Goal: Task Accomplishment & Management: Manage account settings

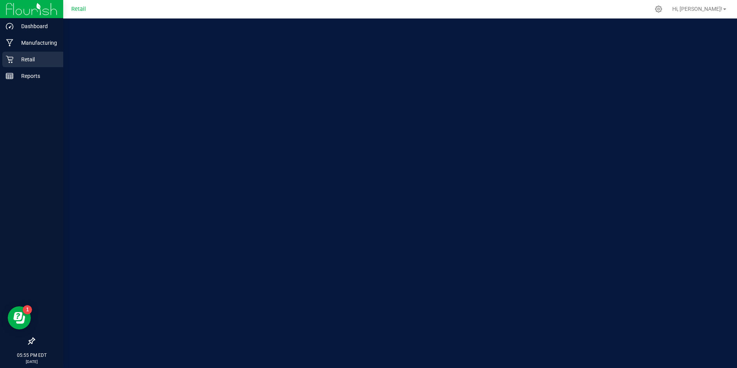
click at [13, 64] on div "Retail" at bounding box center [32, 59] width 61 height 15
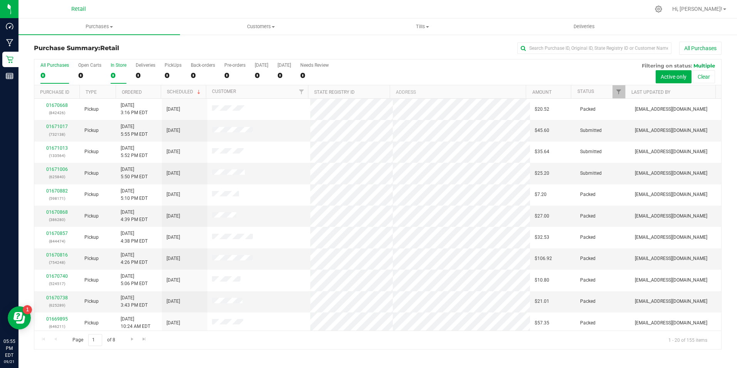
click at [114, 66] on div "In Store" at bounding box center [119, 64] width 16 height 5
click at [0, 0] on input "In Store 0" at bounding box center [0, 0] width 0 height 0
click at [114, 66] on div "In Store" at bounding box center [119, 64] width 16 height 5
click at [0, 0] on input "In Store 0" at bounding box center [0, 0] width 0 height 0
click at [115, 78] on div "0" at bounding box center [119, 75] width 16 height 9
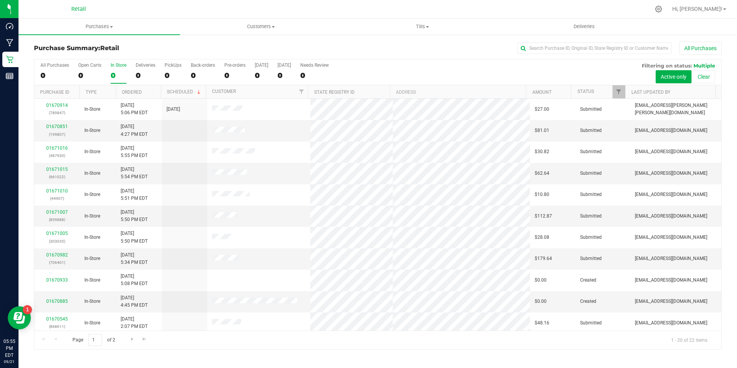
click at [0, 0] on input "In Store 0" at bounding box center [0, 0] width 0 height 0
click at [115, 78] on div "0" at bounding box center [119, 75] width 16 height 9
click at [0, 0] on input "In Store 0" at bounding box center [0, 0] width 0 height 0
click at [113, 79] on div "0" at bounding box center [119, 75] width 16 height 9
click at [0, 0] on input "In Store 0" at bounding box center [0, 0] width 0 height 0
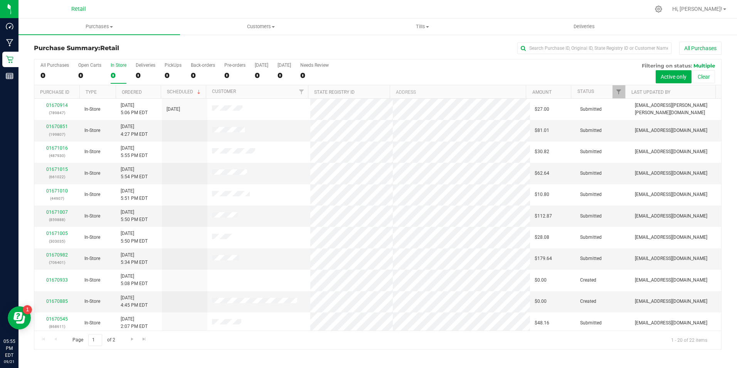
click at [116, 75] on div "0" at bounding box center [119, 75] width 16 height 9
click at [0, 0] on input "In Store 0" at bounding box center [0, 0] width 0 height 0
click at [116, 75] on div "0" at bounding box center [119, 75] width 16 height 9
click at [0, 0] on input "In Store 0" at bounding box center [0, 0] width 0 height 0
click at [116, 75] on div "22" at bounding box center [119, 75] width 16 height 9
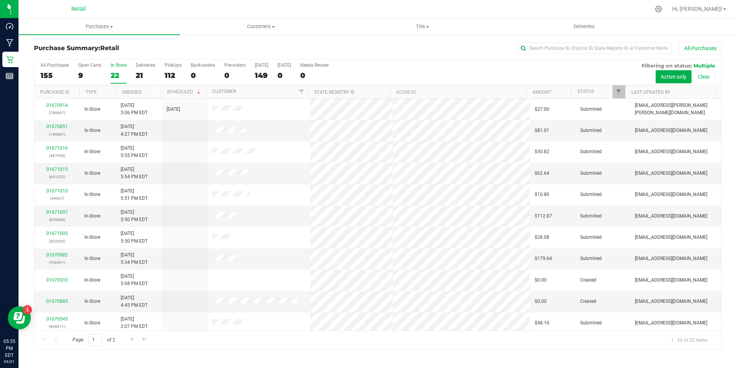
click at [0, 0] on input "In Store 22" at bounding box center [0, 0] width 0 height 0
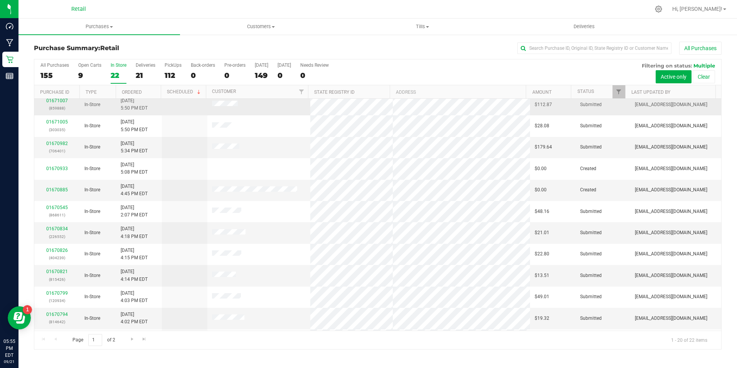
scroll to position [195, 0]
click at [55, 320] on link "01670585" at bounding box center [57, 319] width 22 height 5
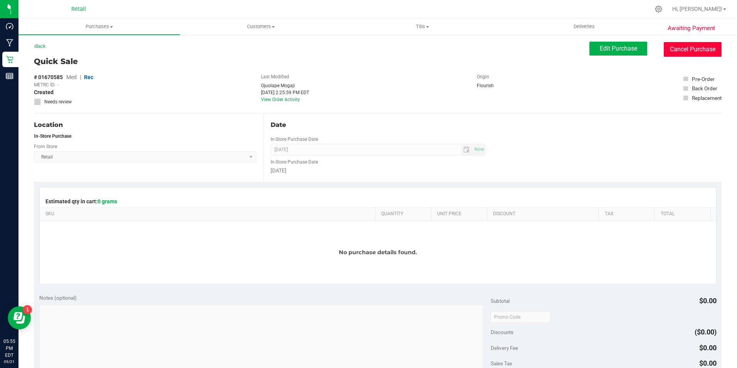
click at [676, 49] on button "Cancel Purchase" at bounding box center [693, 49] width 58 height 15
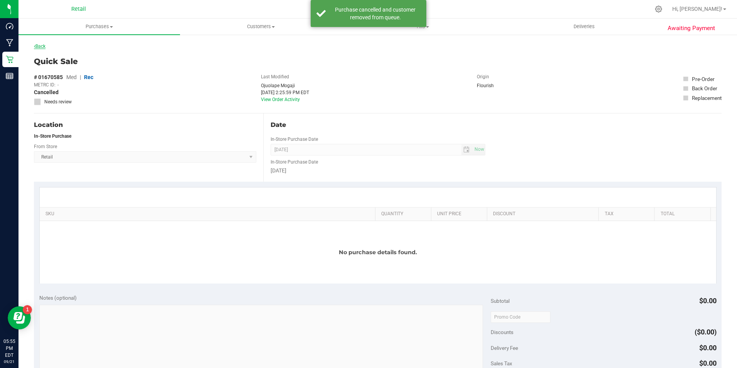
click at [45, 48] on link "Back" at bounding box center [40, 46] width 12 height 5
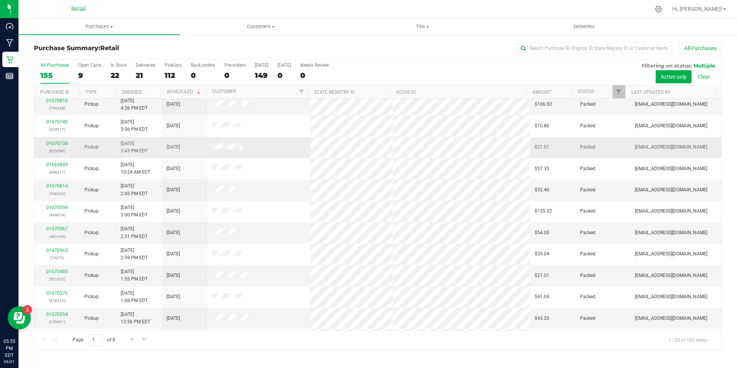
scroll to position [195, 0]
click at [79, 69] on label "Open Carts 9" at bounding box center [89, 72] width 23 height 21
click at [0, 0] on input "Open Carts 9" at bounding box center [0, 0] width 0 height 0
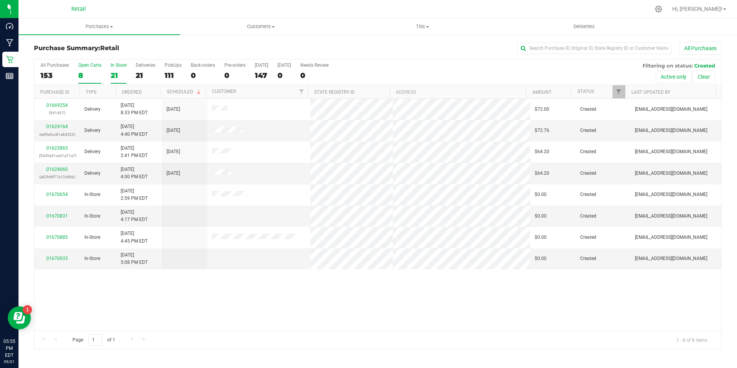
click at [111, 68] on label "In Store 21" at bounding box center [119, 72] width 16 height 21
click at [0, 0] on input "In Store 21" at bounding box center [0, 0] width 0 height 0
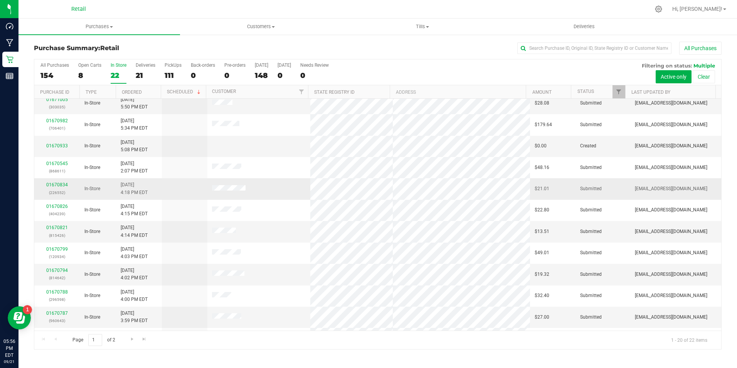
scroll to position [195, 0]
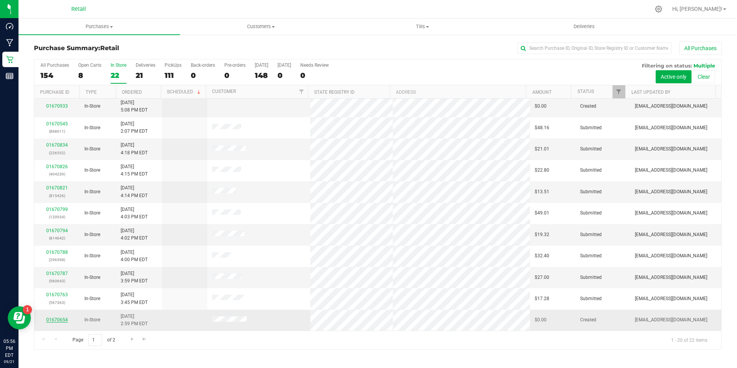
click at [65, 321] on link "01670654" at bounding box center [57, 319] width 22 height 5
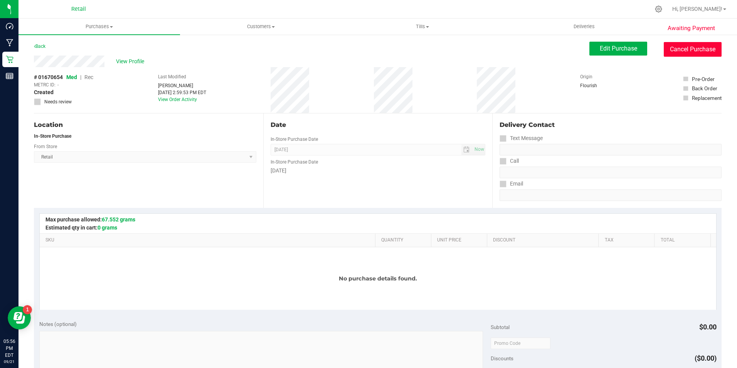
click at [711, 49] on button "Cancel Purchase" at bounding box center [693, 49] width 58 height 15
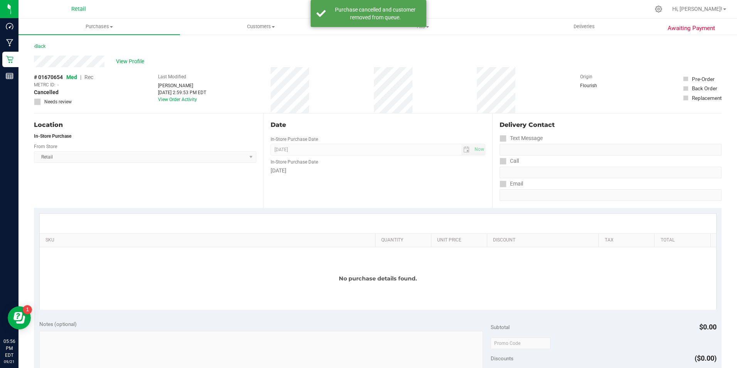
click at [48, 45] on div "Back" at bounding box center [378, 49] width 688 height 14
click at [40, 45] on link "Back" at bounding box center [40, 46] width 12 height 5
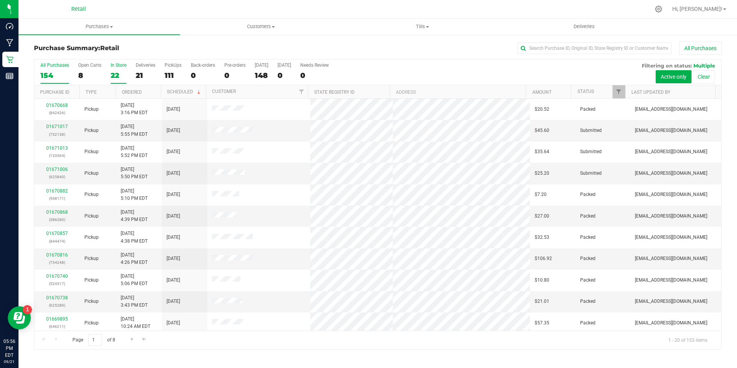
click at [114, 71] on div "22" at bounding box center [119, 75] width 16 height 9
click at [0, 0] on input "In Store 22" at bounding box center [0, 0] width 0 height 0
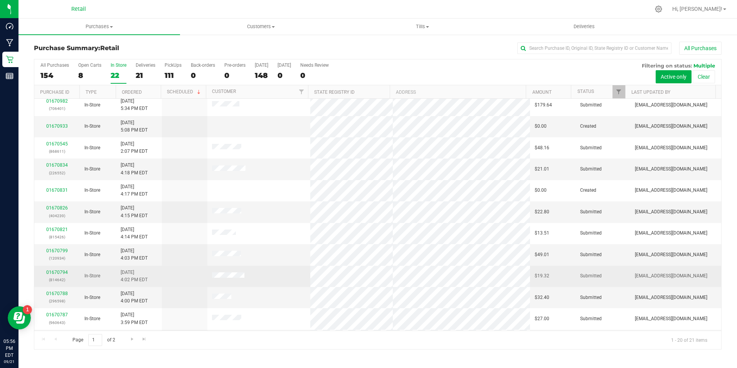
scroll to position [195, 0]
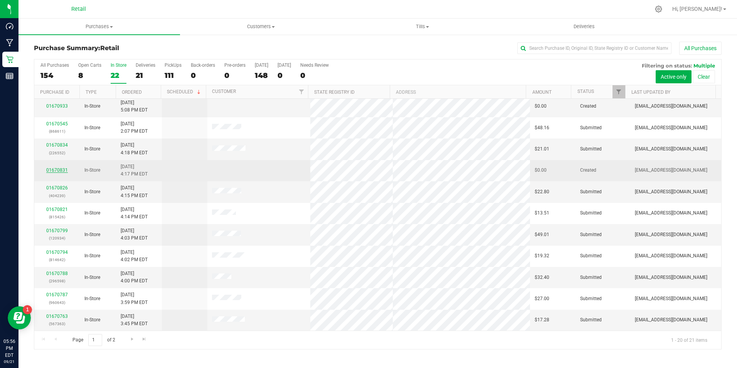
click at [57, 170] on link "01670831" at bounding box center [57, 169] width 22 height 5
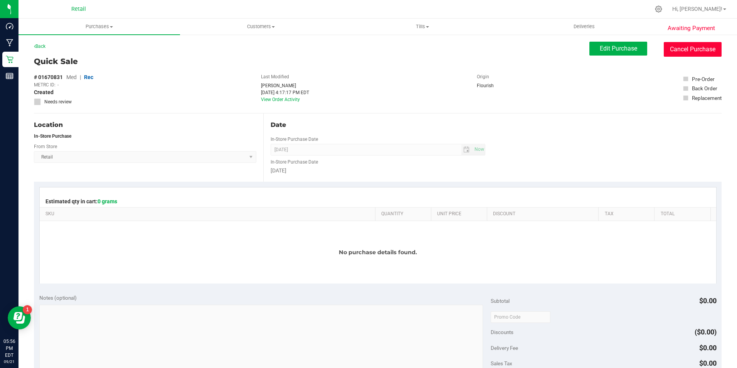
click at [680, 49] on button "Cancel Purchase" at bounding box center [693, 49] width 58 height 15
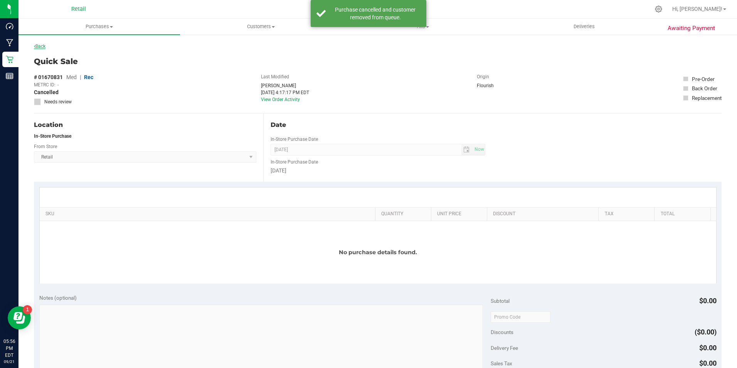
click at [45, 48] on link "Back" at bounding box center [40, 46] width 12 height 5
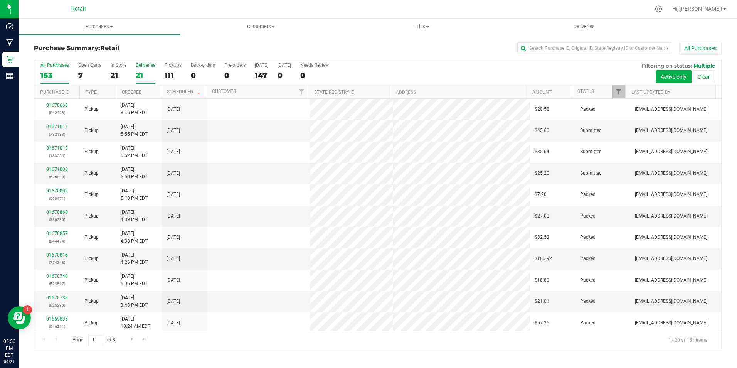
drag, startPoint x: 45, startPoint y: 48, endPoint x: 136, endPoint y: 72, distance: 94.8
click at [136, 72] on div "21" at bounding box center [146, 75] width 20 height 9
click at [0, 0] on input "Deliveries 21" at bounding box center [0, 0] width 0 height 0
click at [113, 73] on div "21" at bounding box center [119, 75] width 16 height 9
click at [0, 0] on input "In Store 21" at bounding box center [0, 0] width 0 height 0
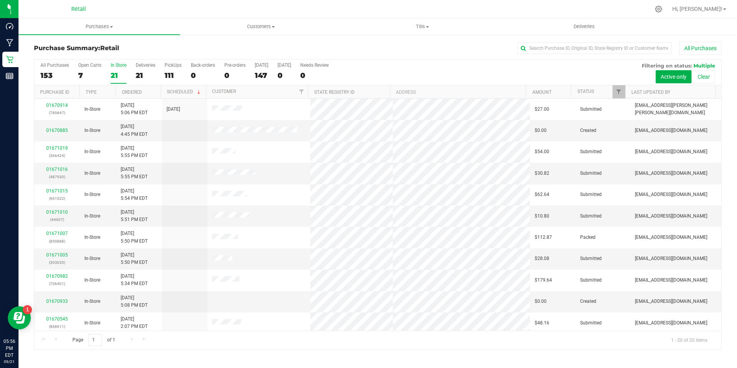
click at [113, 73] on div "21" at bounding box center [119, 75] width 16 height 9
click at [0, 0] on input "In Store 21" at bounding box center [0, 0] width 0 height 0
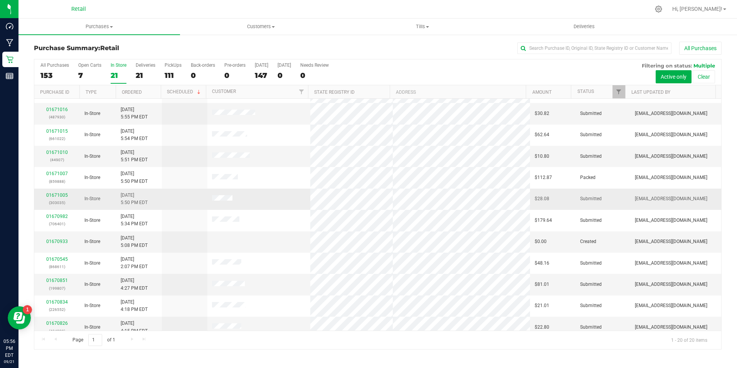
scroll to position [154, 0]
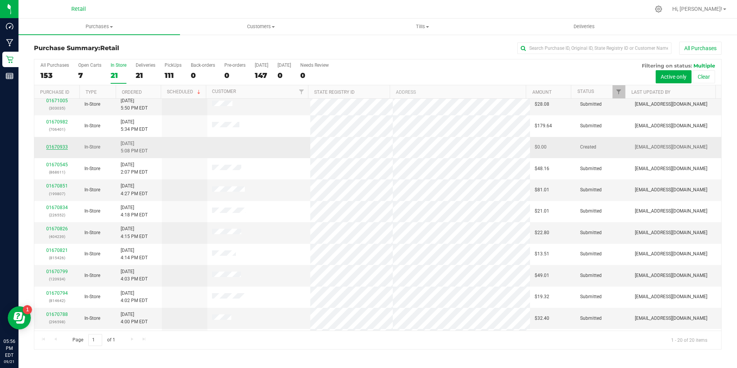
click at [64, 148] on link "01670933" at bounding box center [57, 146] width 22 height 5
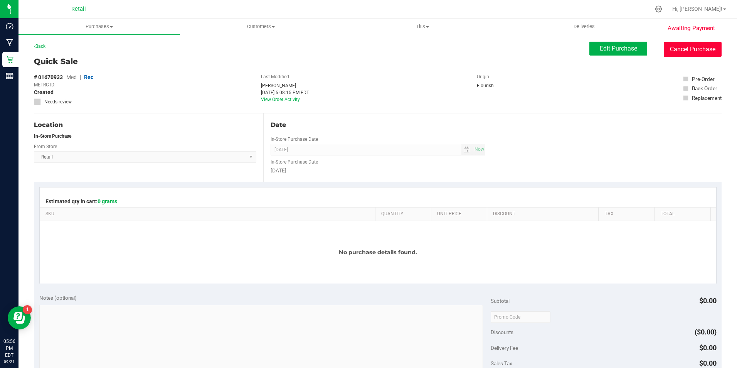
click at [700, 53] on button "Cancel Purchase" at bounding box center [693, 49] width 58 height 15
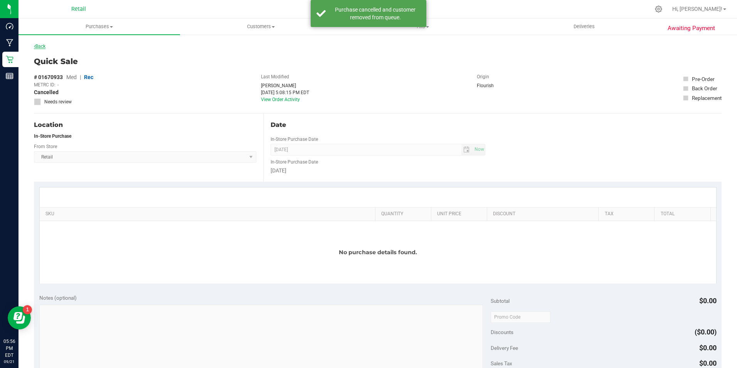
click at [42, 45] on link "Back" at bounding box center [40, 46] width 12 height 5
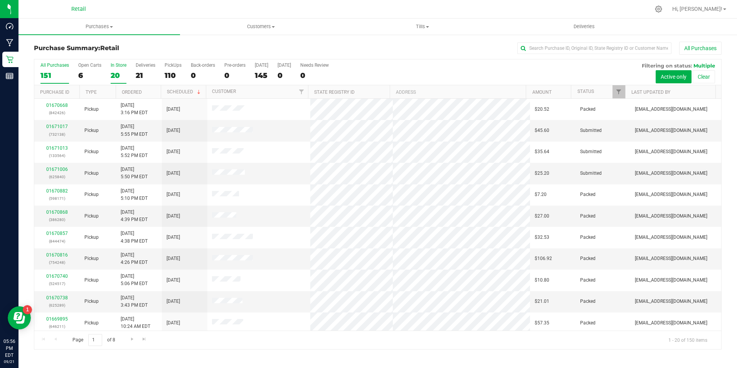
click at [119, 66] on div "In Store" at bounding box center [119, 64] width 16 height 5
click at [0, 0] on input "In Store 20" at bounding box center [0, 0] width 0 height 0
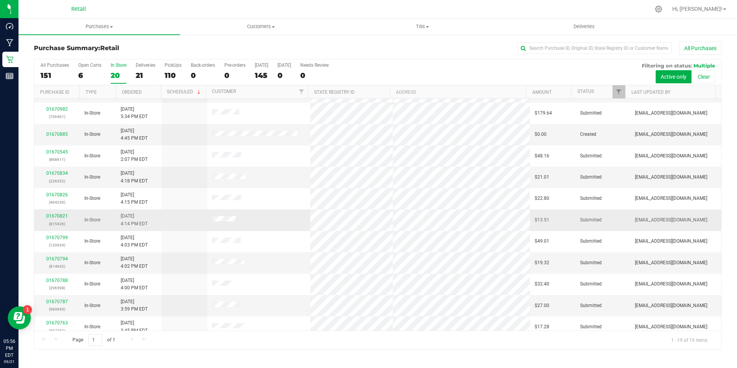
scroll to position [174, 0]
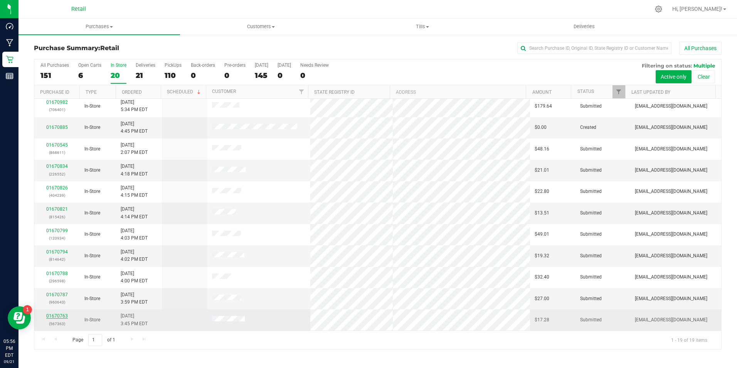
click at [53, 316] on link "01670763" at bounding box center [57, 315] width 22 height 5
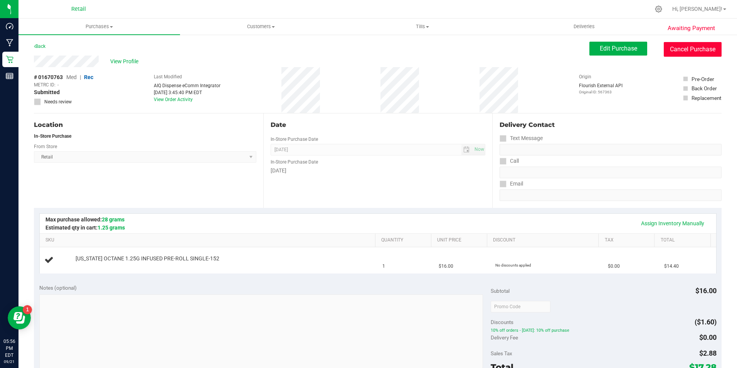
click at [685, 44] on button "Cancel Purchase" at bounding box center [693, 49] width 58 height 15
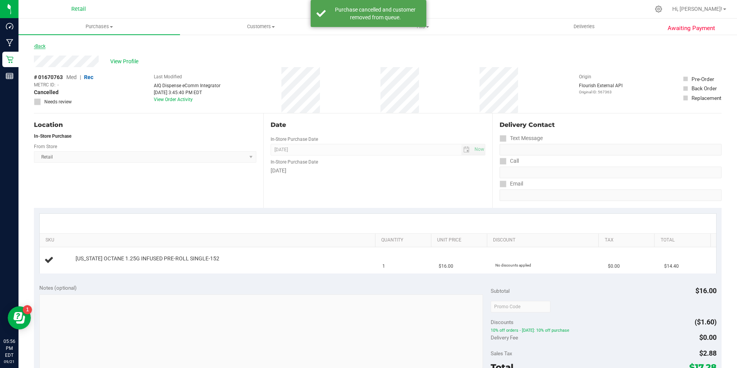
click at [44, 44] on link "Back" at bounding box center [40, 46] width 12 height 5
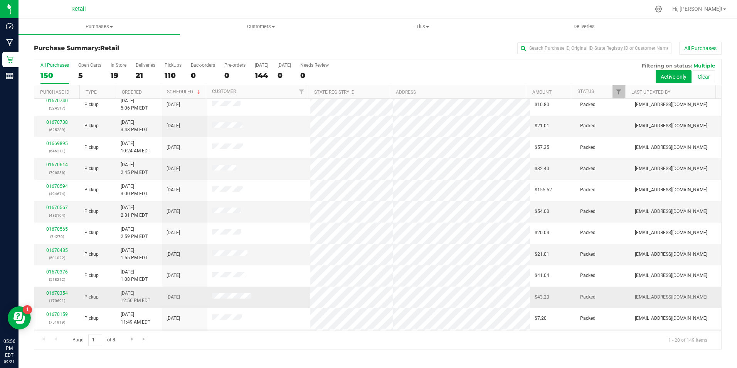
scroll to position [195, 0]
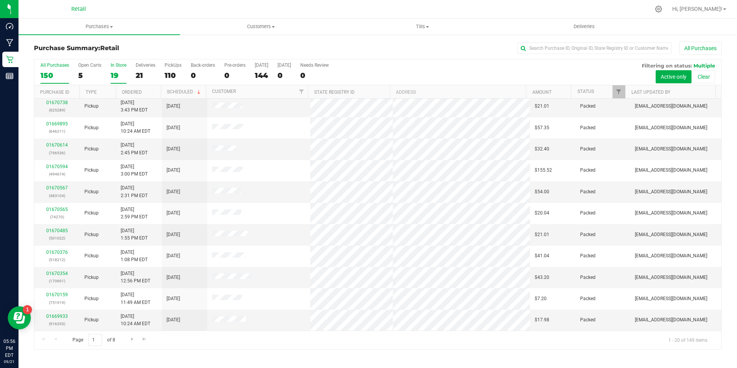
click at [111, 68] on label "In Store 19" at bounding box center [119, 72] width 16 height 21
click at [0, 0] on input "In Store 19" at bounding box center [0, 0] width 0 height 0
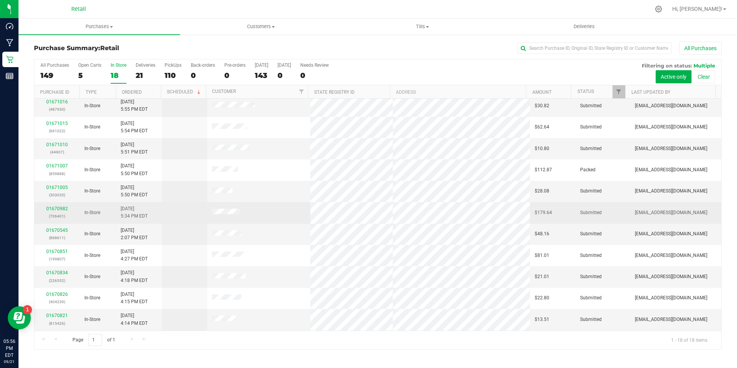
scroll to position [152, 0]
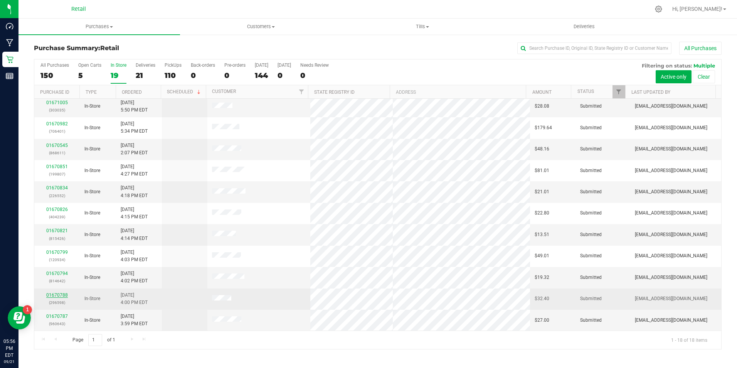
click at [52, 293] on link "01670788" at bounding box center [57, 294] width 22 height 5
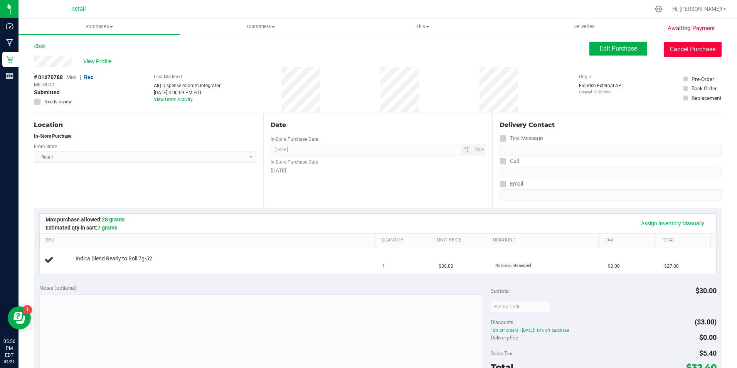
click at [682, 49] on button "Cancel Purchase" at bounding box center [693, 49] width 58 height 15
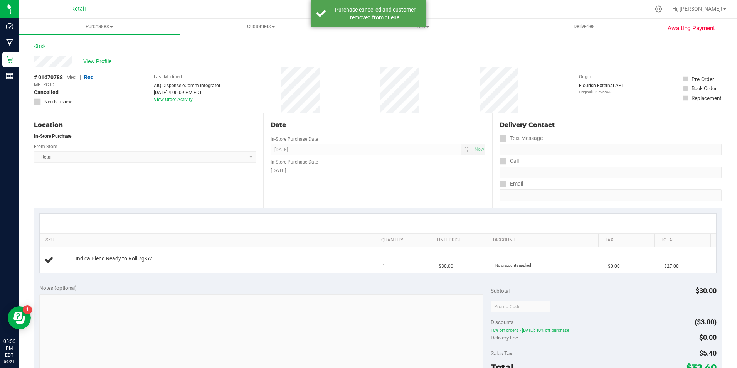
click at [45, 48] on link "Back" at bounding box center [40, 46] width 12 height 5
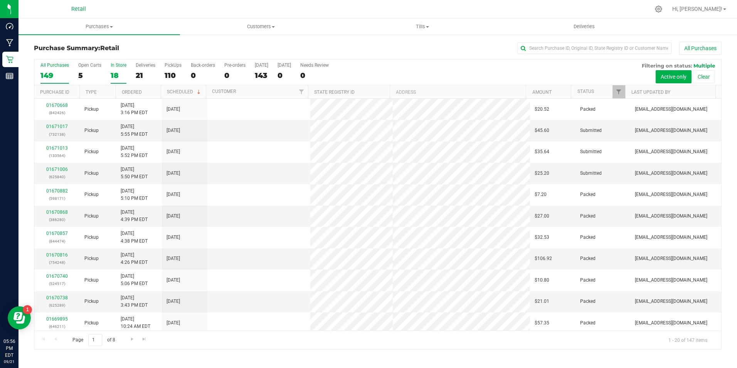
click at [112, 67] on div "In Store" at bounding box center [119, 64] width 16 height 5
click at [0, 0] on input "In Store 18" at bounding box center [0, 0] width 0 height 0
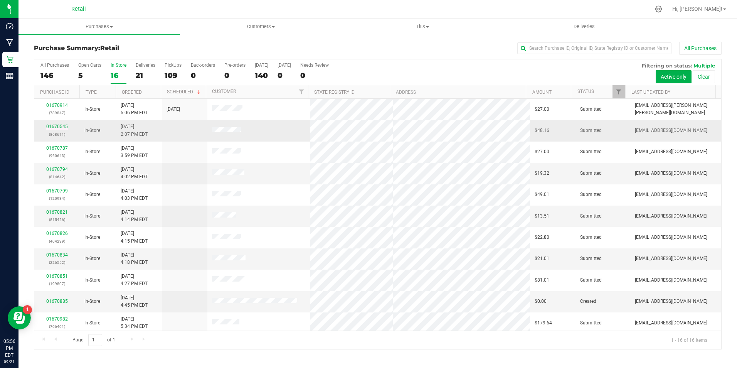
click at [62, 125] on link "01670545" at bounding box center [57, 126] width 22 height 5
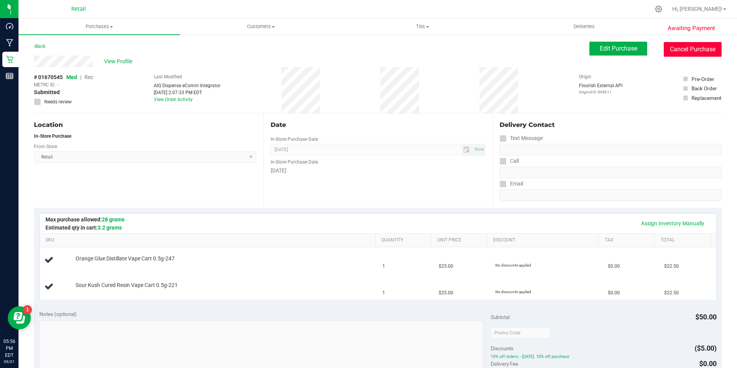
click at [664, 49] on button "Cancel Purchase" at bounding box center [693, 49] width 58 height 15
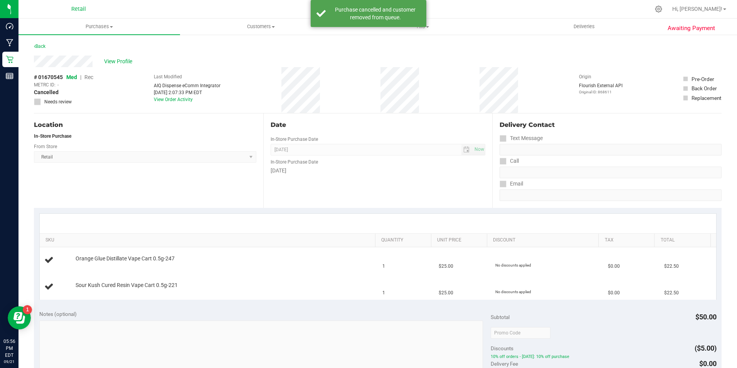
click at [45, 43] on div "Back" at bounding box center [40, 46] width 12 height 9
click at [40, 48] on link "Back" at bounding box center [40, 46] width 12 height 5
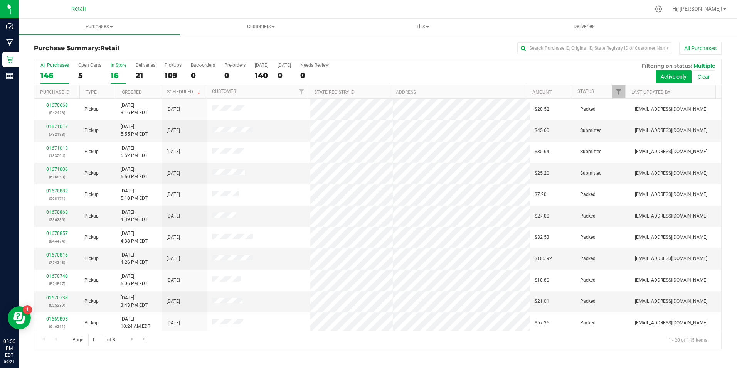
click at [117, 74] on div "16" at bounding box center [119, 75] width 16 height 9
click at [0, 0] on input "In Store 16" at bounding box center [0, 0] width 0 height 0
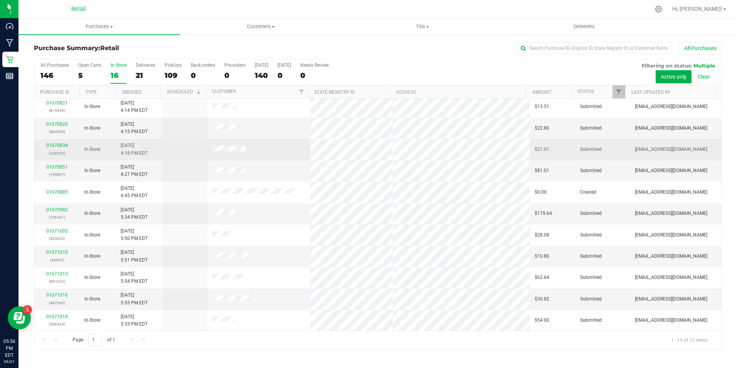
scroll to position [88, 0]
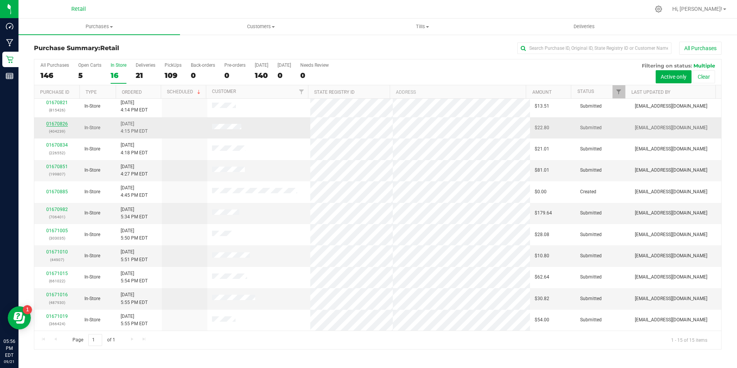
click at [55, 124] on link "01670826" at bounding box center [57, 123] width 22 height 5
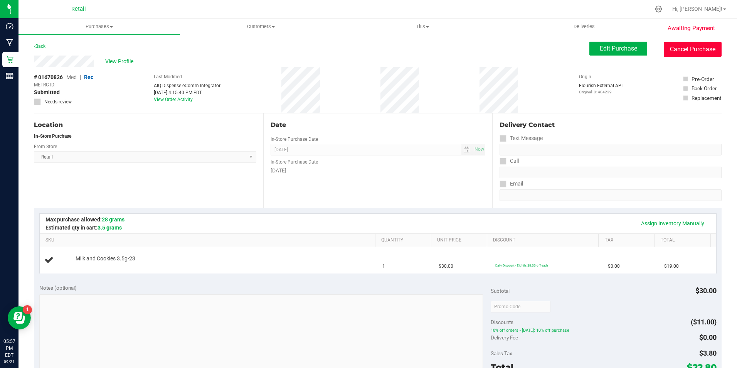
click at [682, 48] on button "Cancel Purchase" at bounding box center [693, 49] width 58 height 15
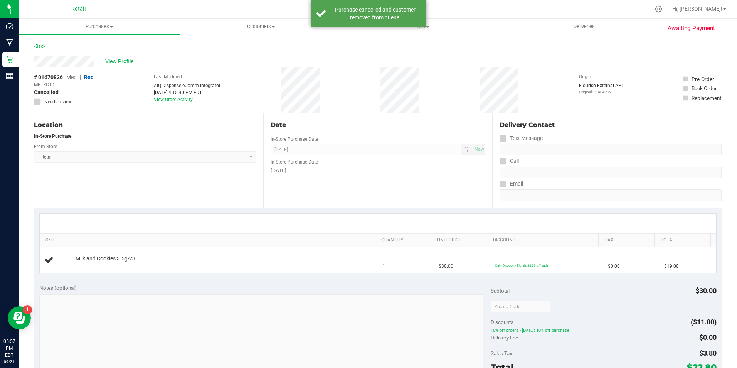
click at [39, 49] on link "Back" at bounding box center [40, 46] width 12 height 5
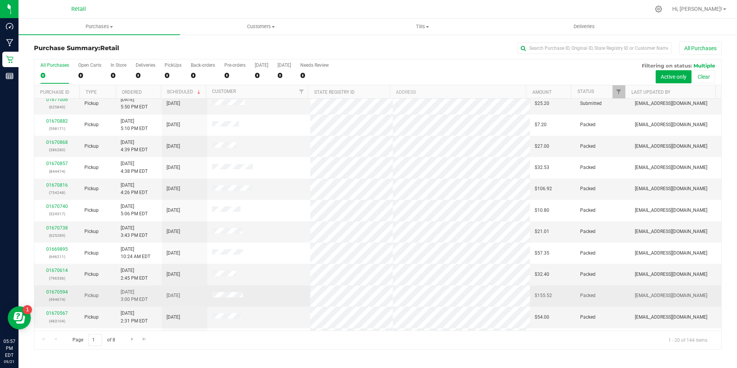
scroll to position [193, 0]
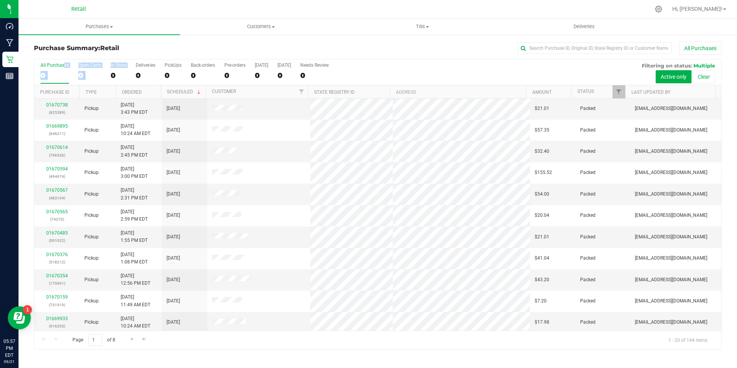
click at [108, 72] on div "All Purchases 0 Open Carts 0 In Store 0 Deliveries 0 PickUps 0 Back-orders 0 Pr…" at bounding box center [377, 72] width 687 height 26
click at [113, 73] on div "0" at bounding box center [119, 75] width 16 height 9
click at [0, 0] on input "In Store 0" at bounding box center [0, 0] width 0 height 0
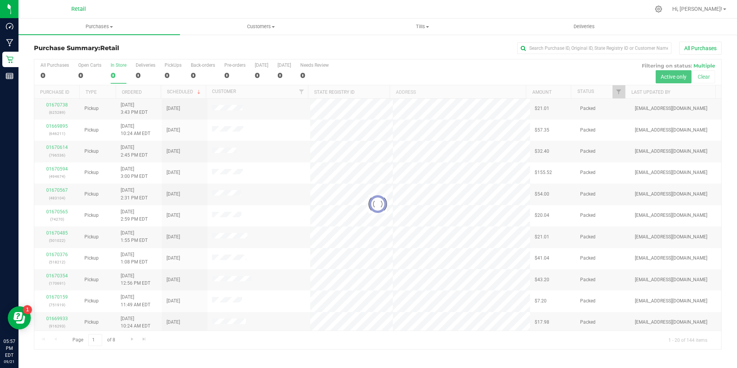
scroll to position [0, 0]
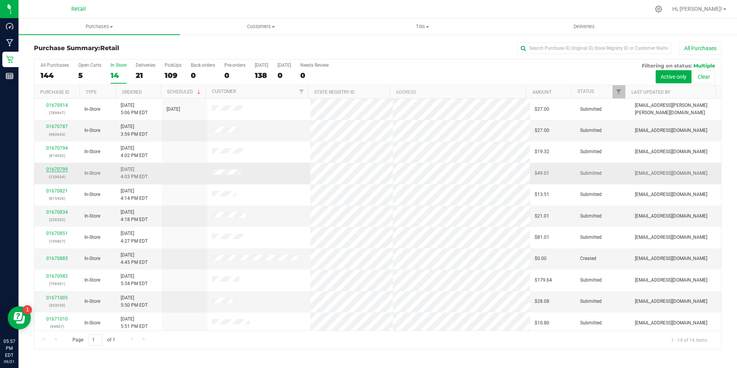
click at [60, 169] on link "01670799" at bounding box center [57, 169] width 22 height 5
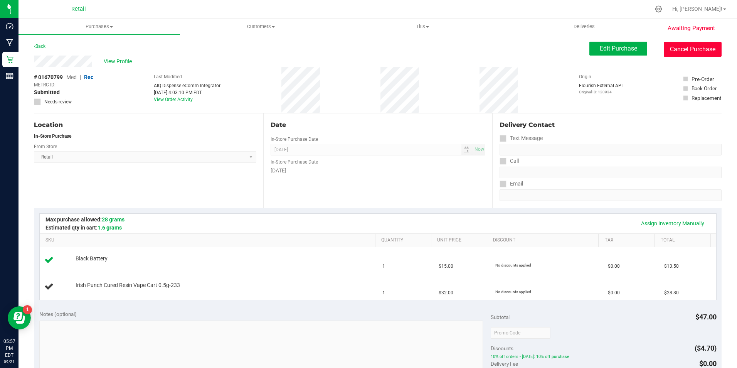
click at [672, 47] on button "Cancel Purchase" at bounding box center [693, 49] width 58 height 15
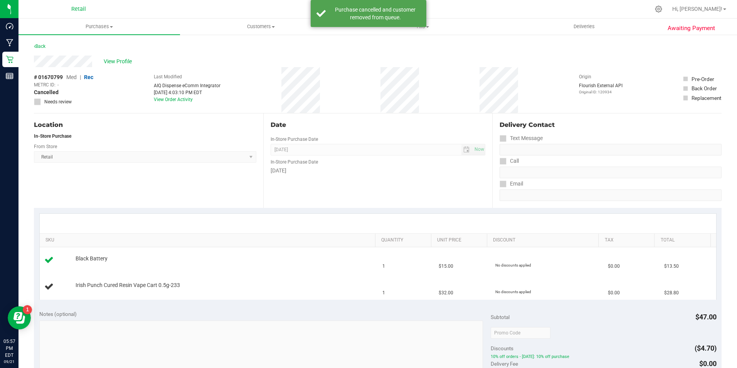
click at [53, 47] on div "Back" at bounding box center [378, 49] width 688 height 14
click at [44, 45] on link "Back" at bounding box center [40, 46] width 12 height 5
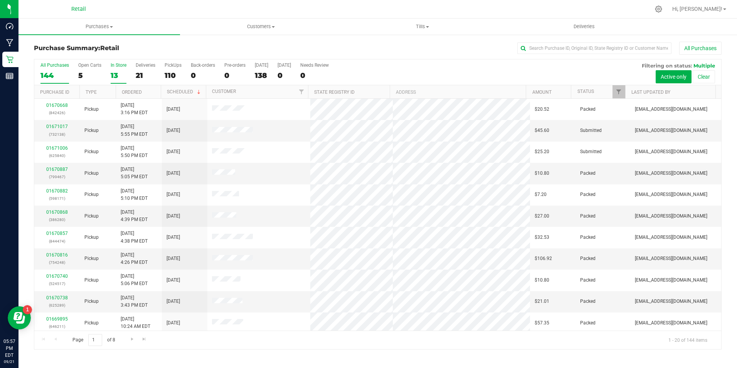
click at [114, 66] on div "In Store" at bounding box center [119, 64] width 16 height 5
click at [0, 0] on input "In Store 13" at bounding box center [0, 0] width 0 height 0
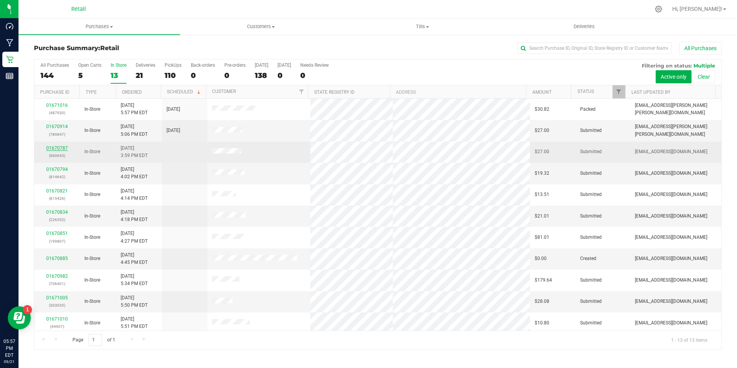
click at [47, 149] on link "01670787" at bounding box center [57, 147] width 22 height 5
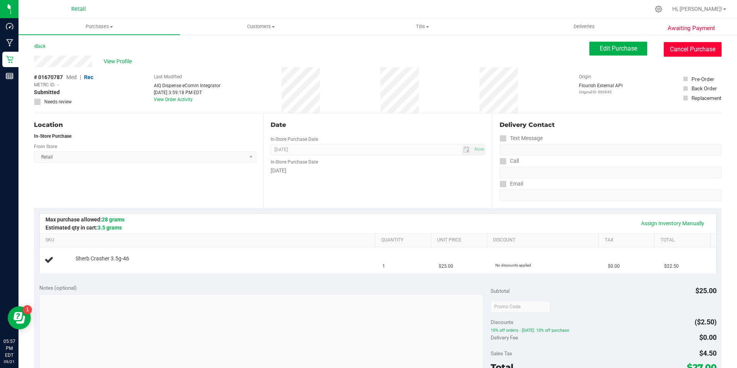
click at [665, 46] on button "Cancel Purchase" at bounding box center [693, 49] width 58 height 15
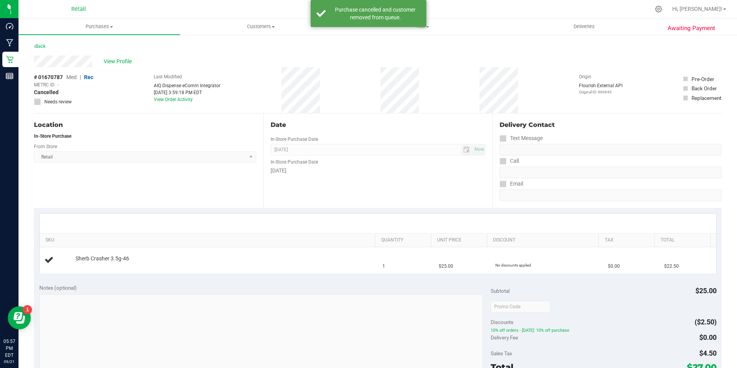
click at [43, 49] on div "Back" at bounding box center [40, 46] width 12 height 9
click at [45, 40] on div "Awaiting Payment Back View Profile # 01670787 Med | Rec METRC ID: - Cancelled N…" at bounding box center [378, 323] width 719 height 578
click at [42, 42] on div "Back" at bounding box center [40, 46] width 12 height 9
click at [43, 47] on link "Back" at bounding box center [40, 46] width 12 height 5
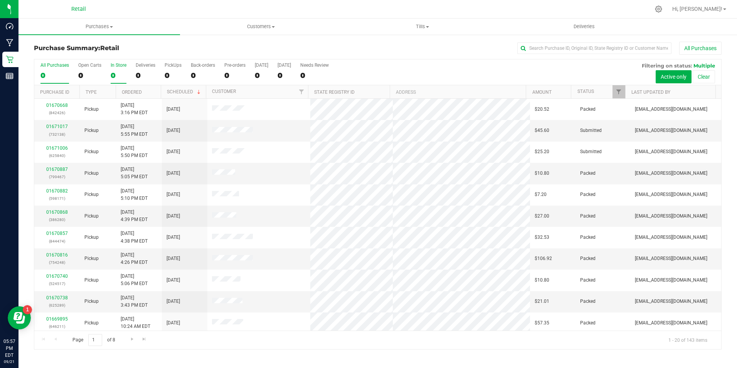
click at [123, 70] on label "In Store 0" at bounding box center [119, 72] width 16 height 21
click at [0, 0] on input "In Store 0" at bounding box center [0, 0] width 0 height 0
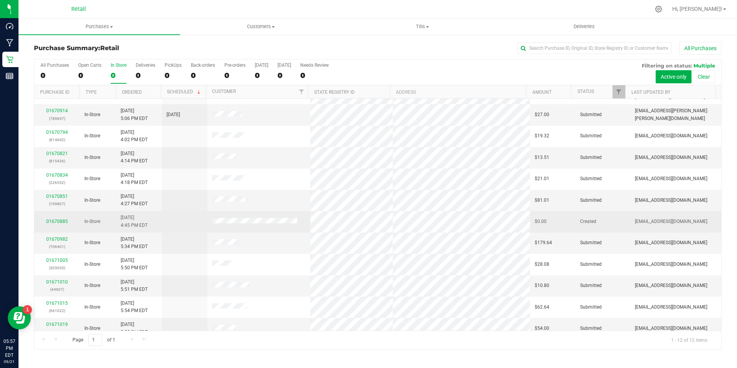
scroll to position [24, 0]
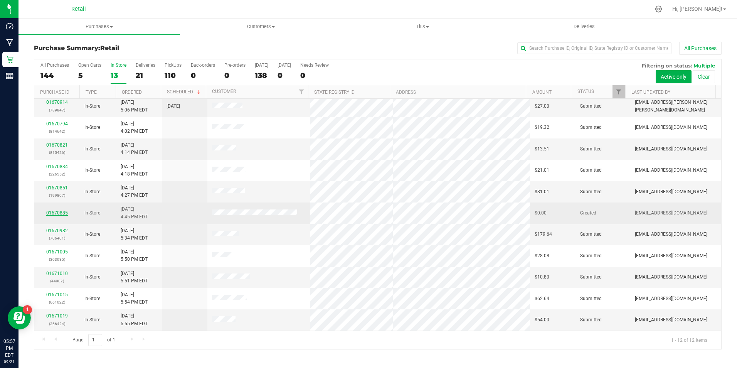
click at [56, 212] on link "01670885" at bounding box center [57, 212] width 22 height 5
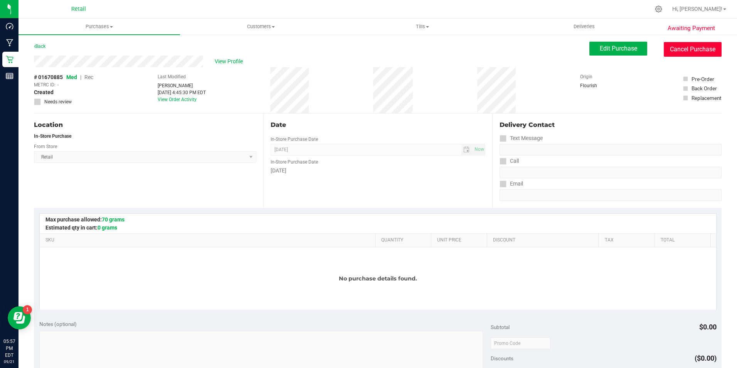
click at [685, 55] on button "Cancel Purchase" at bounding box center [693, 49] width 58 height 15
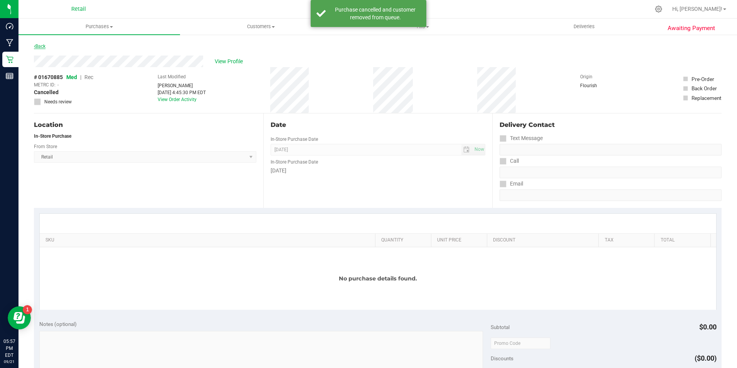
click at [42, 45] on link "Back" at bounding box center [40, 46] width 12 height 5
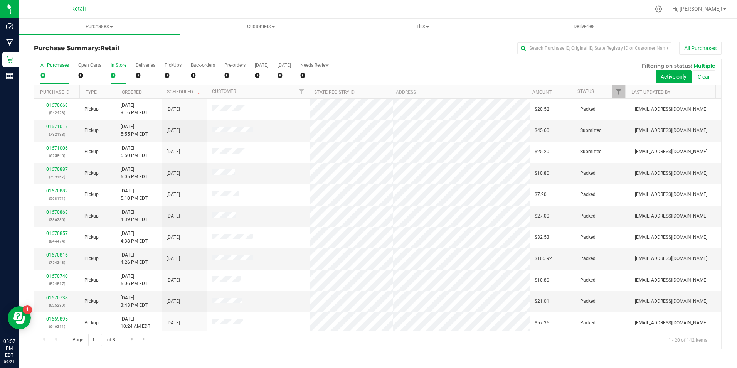
click at [117, 72] on div "0" at bounding box center [119, 75] width 16 height 9
click at [0, 0] on input "In Store 0" at bounding box center [0, 0] width 0 height 0
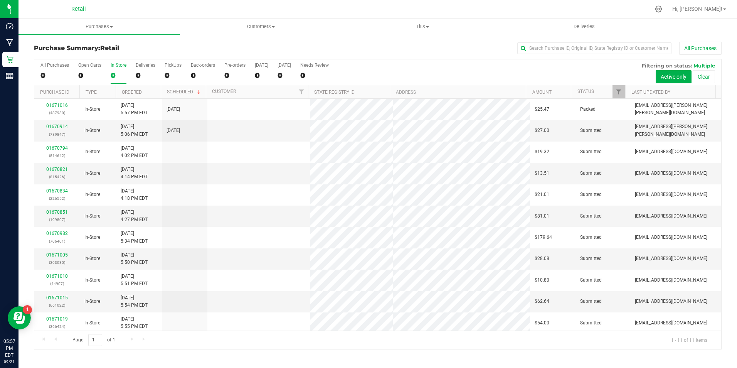
click at [117, 72] on div "0" at bounding box center [119, 75] width 16 height 9
click at [0, 0] on input "In Store 0" at bounding box center [0, 0] width 0 height 0
click at [64, 126] on link "01670914" at bounding box center [57, 126] width 22 height 5
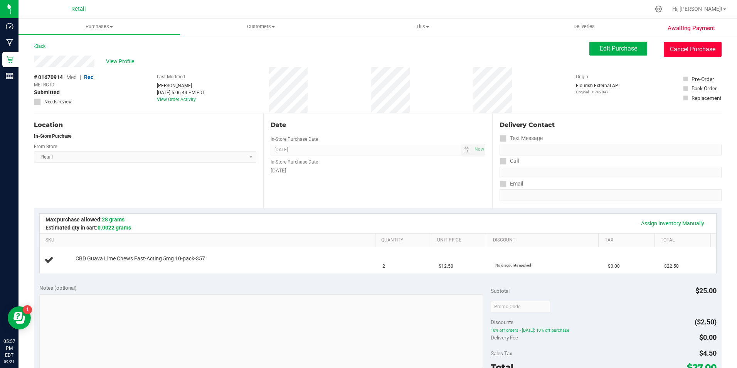
click at [684, 52] on button "Cancel Purchase" at bounding box center [693, 49] width 58 height 15
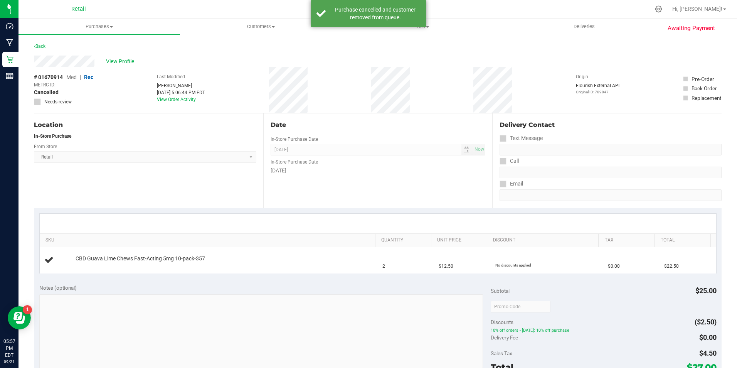
click at [42, 43] on div "Back" at bounding box center [40, 46] width 12 height 9
click at [40, 44] on link "Back" at bounding box center [40, 46] width 12 height 5
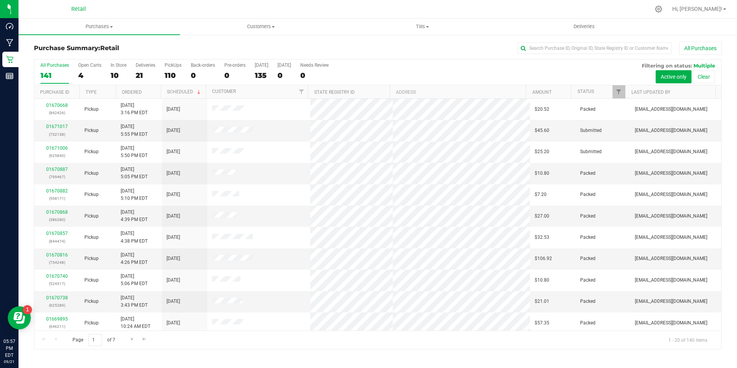
click at [109, 71] on div "All Purchases 141 Open Carts 4 In Store 10 Deliveries 21 PickUps 110 Back-order…" at bounding box center [377, 72] width 687 height 26
click at [126, 72] on div "All Purchases 141 Open Carts 4 In Store 10 Deliveries 21 PickUps 110 Back-order…" at bounding box center [377, 72] width 687 height 26
click at [120, 74] on div "10" at bounding box center [119, 75] width 16 height 9
click at [0, 0] on input "In Store 10" at bounding box center [0, 0] width 0 height 0
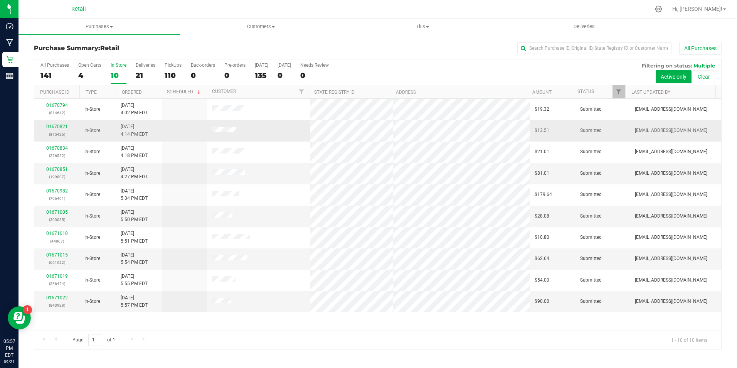
click at [60, 125] on link "01670821" at bounding box center [57, 126] width 22 height 5
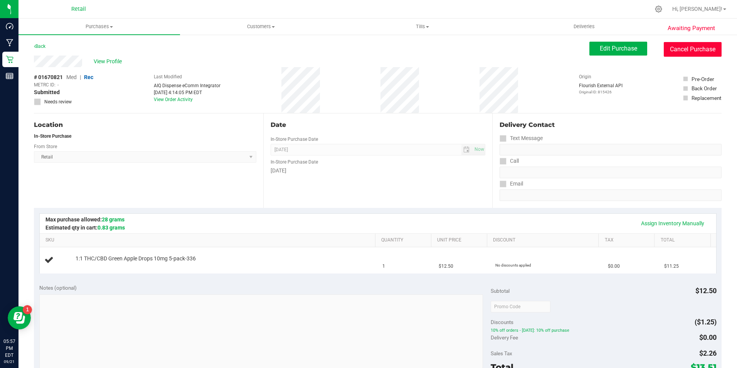
click at [699, 54] on button "Cancel Purchase" at bounding box center [693, 49] width 58 height 15
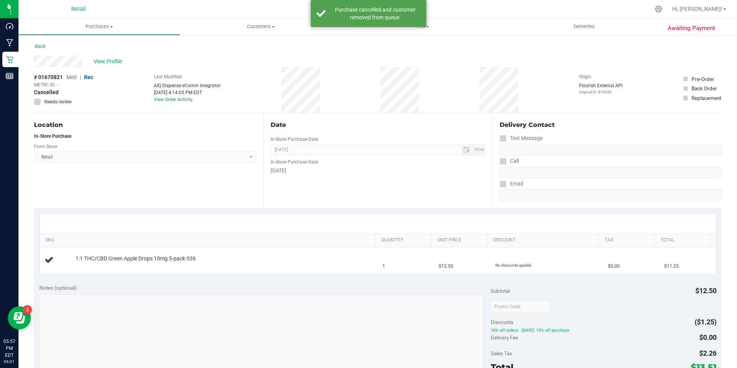
click at [90, 45] on div "Back" at bounding box center [378, 49] width 688 height 14
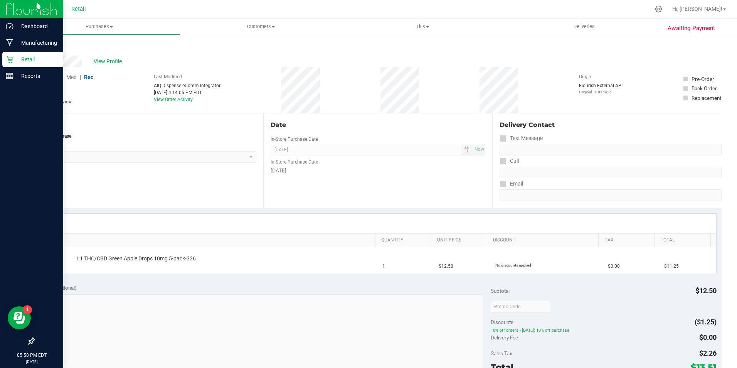
click at [21, 57] on p "Retail" at bounding box center [36, 59] width 46 height 9
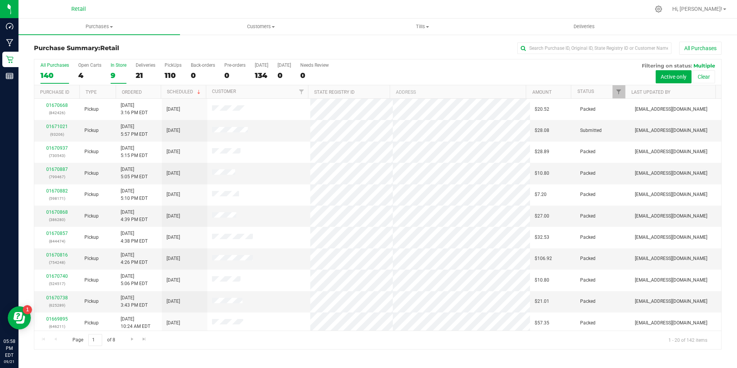
click at [121, 74] on div "9" at bounding box center [119, 75] width 16 height 9
click at [0, 0] on input "In Store 9" at bounding box center [0, 0] width 0 height 0
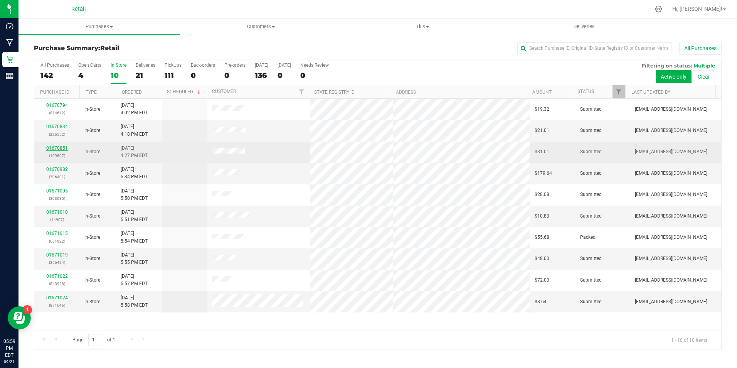
click at [61, 149] on link "01670851" at bounding box center [57, 147] width 22 height 5
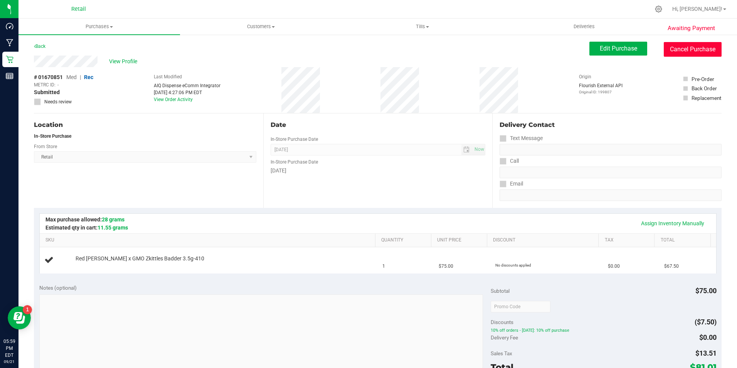
click at [715, 52] on button "Cancel Purchase" at bounding box center [693, 49] width 58 height 15
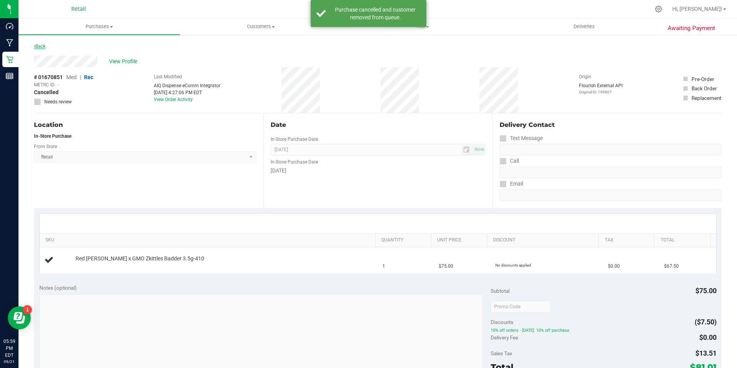
click at [44, 47] on link "Back" at bounding box center [40, 46] width 12 height 5
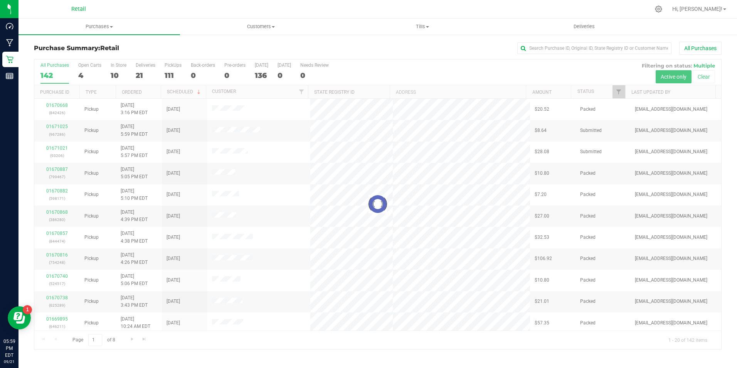
click at [124, 72] on div at bounding box center [377, 204] width 687 height 290
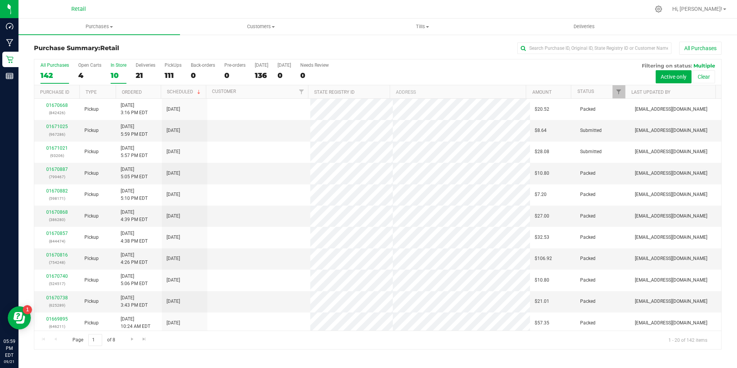
click at [114, 71] on div "10" at bounding box center [119, 75] width 16 height 9
click at [0, 0] on input "In Store 10" at bounding box center [0, 0] width 0 height 0
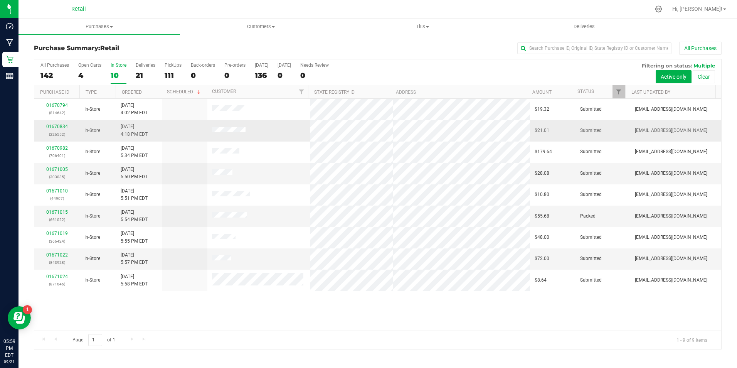
click at [57, 128] on link "01670834" at bounding box center [57, 126] width 22 height 5
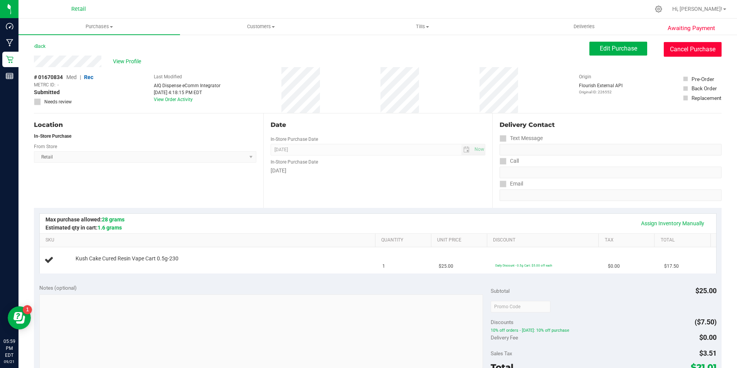
click at [664, 42] on button "Cancel Purchase" at bounding box center [693, 49] width 58 height 15
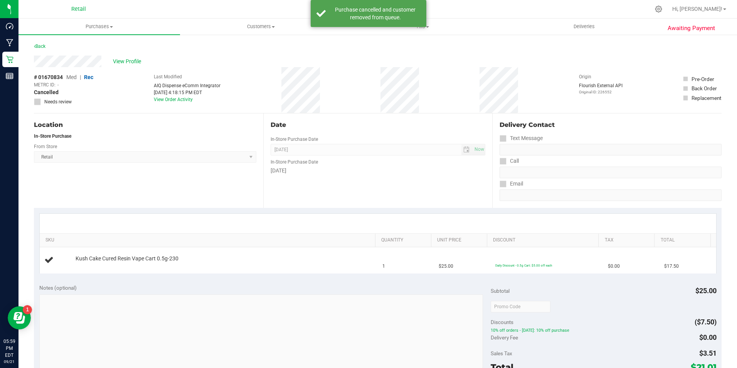
click at [30, 49] on div "Awaiting Payment Back View Profile # 01670834 Med | Rec METRC ID: - Cancelled N…" at bounding box center [378, 323] width 719 height 578
click at [35, 46] on icon at bounding box center [35, 46] width 2 height 5
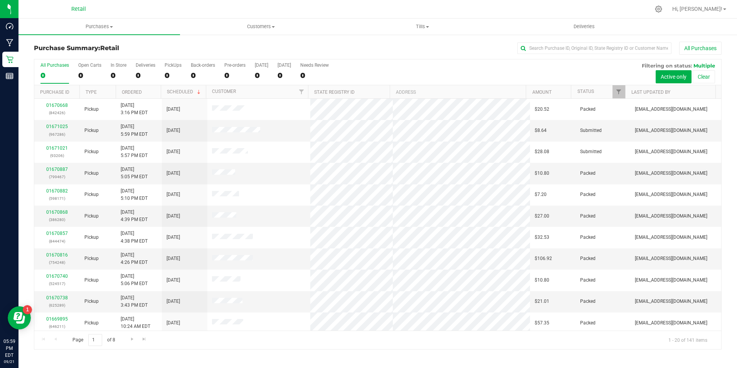
click at [108, 75] on div "All Purchases 0 Open Carts 0 In Store 0 Deliveries 0 PickUps 0 Back-orders 0 Pr…" at bounding box center [377, 72] width 687 height 26
drag, startPoint x: 108, startPoint y: 75, endPoint x: 114, endPoint y: 71, distance: 6.9
click at [114, 71] on div "9" at bounding box center [119, 75] width 16 height 9
click at [0, 0] on input "In Store 9" at bounding box center [0, 0] width 0 height 0
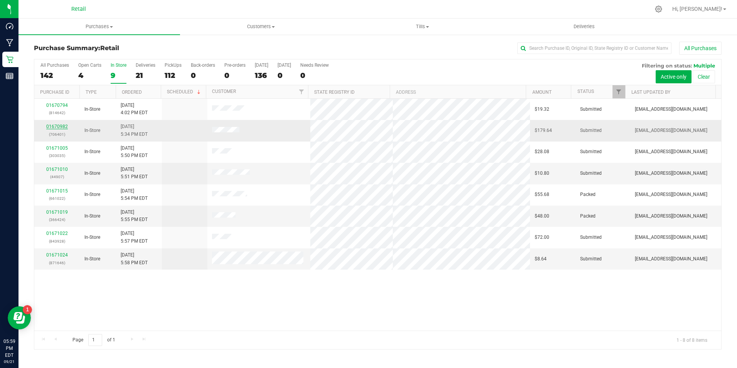
click at [60, 126] on link "01670982" at bounding box center [57, 126] width 22 height 5
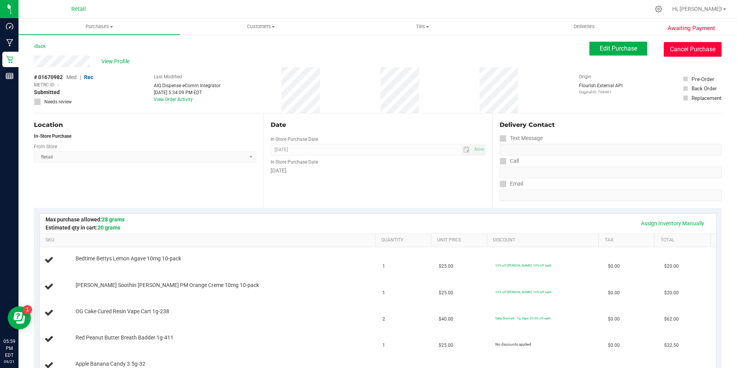
click at [693, 54] on button "Cancel Purchase" at bounding box center [693, 49] width 58 height 15
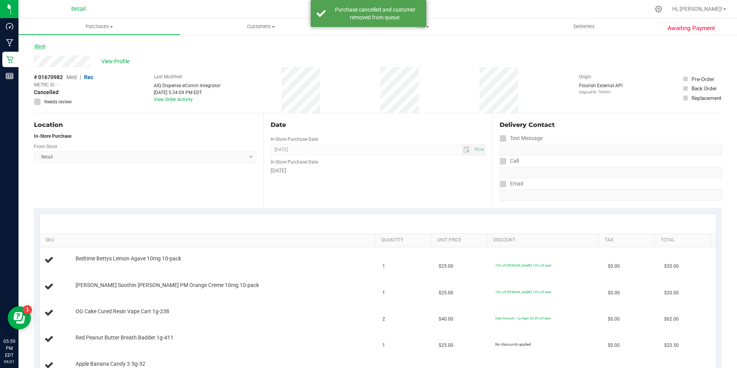
click at [42, 48] on link "Back" at bounding box center [40, 46] width 12 height 5
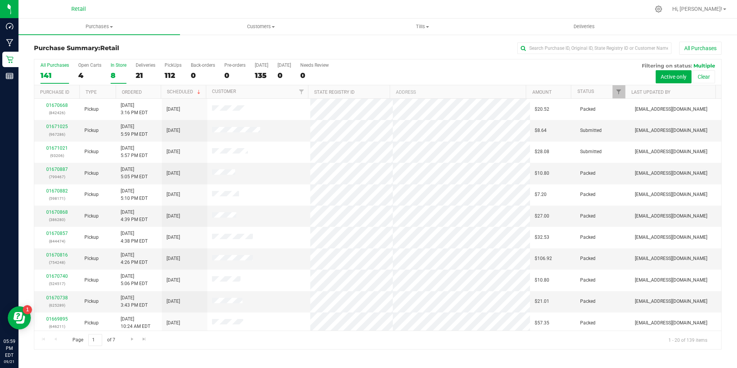
click at [112, 72] on div "8" at bounding box center [119, 75] width 16 height 9
click at [0, 0] on input "In Store 8" at bounding box center [0, 0] width 0 height 0
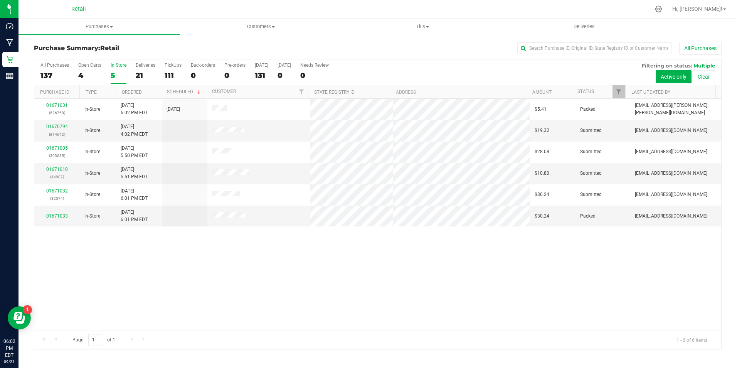
click at [111, 70] on label "In Store 5" at bounding box center [119, 72] width 16 height 21
click at [0, 0] on input "In Store 5" at bounding box center [0, 0] width 0 height 0
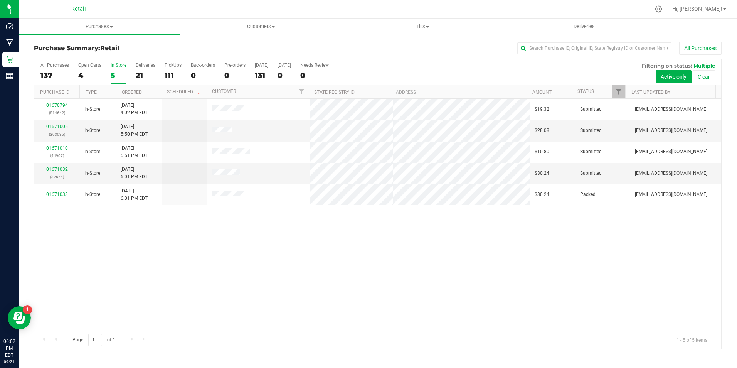
click at [111, 70] on label "In Store 5" at bounding box center [119, 72] width 16 height 21
click at [0, 0] on input "In Store 5" at bounding box center [0, 0] width 0 height 0
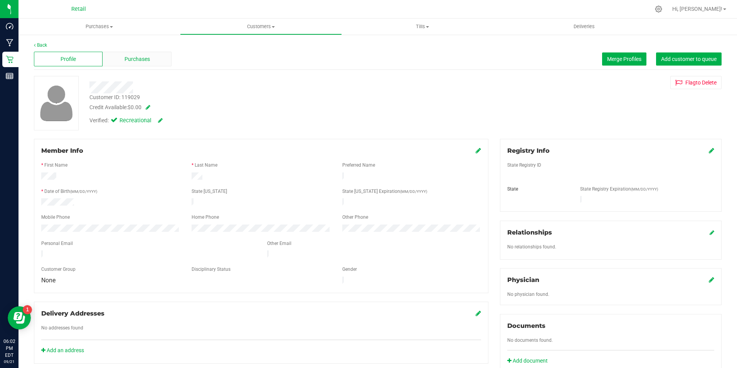
click at [133, 53] on div "Purchases" at bounding box center [137, 59] width 69 height 15
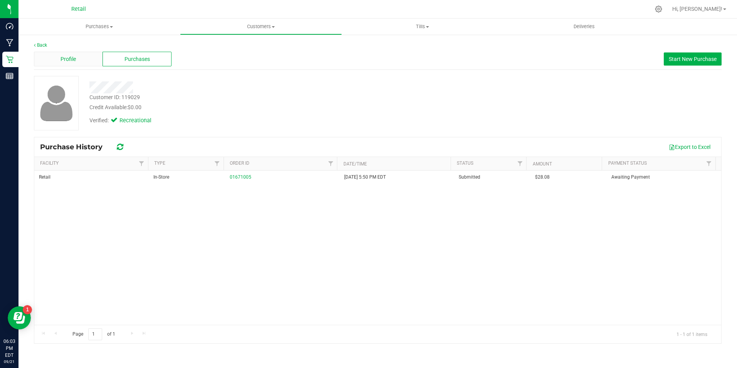
click at [64, 59] on span "Profile" at bounding box center [68, 59] width 15 height 8
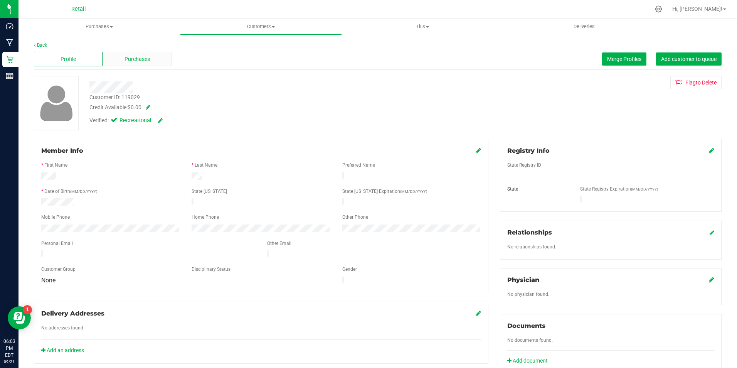
click at [125, 54] on div "Purchases" at bounding box center [137, 59] width 69 height 15
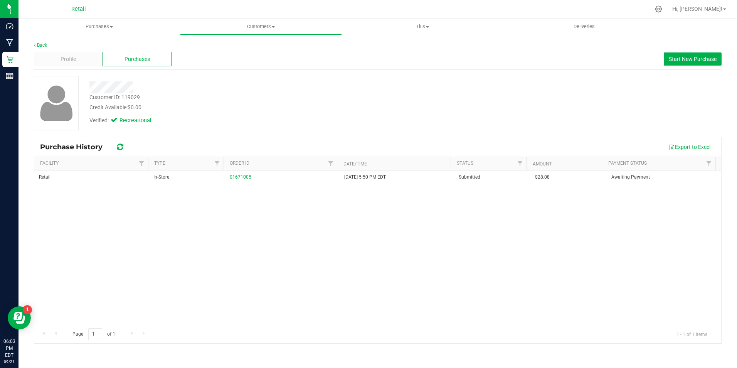
click at [40, 49] on div "Profile Purchases Start New Purchase" at bounding box center [378, 59] width 688 height 21
click at [41, 47] on link "Back" at bounding box center [40, 44] width 13 height 5
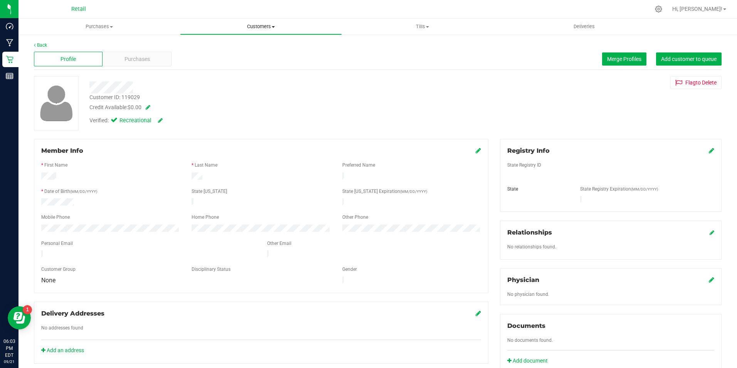
click at [275, 29] on span "Customers" at bounding box center [260, 26] width 161 height 7
click at [40, 43] on link "Back" at bounding box center [40, 44] width 13 height 5
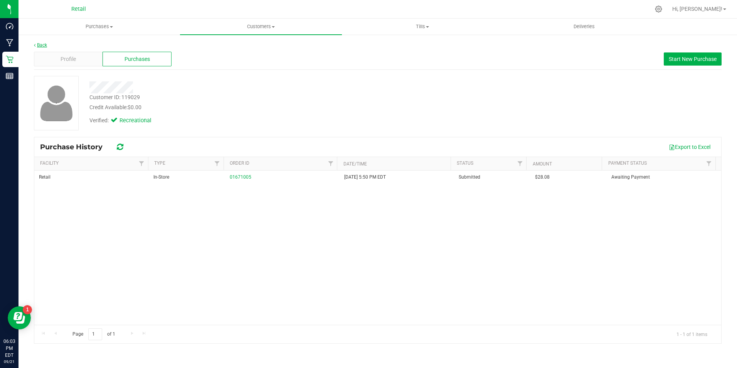
click at [46, 43] on link "Back" at bounding box center [40, 44] width 13 height 5
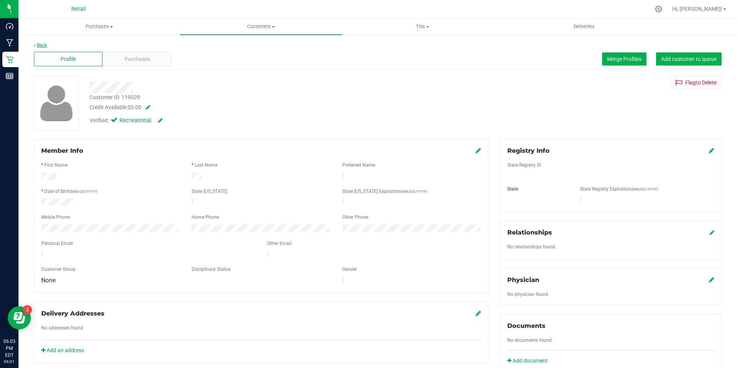
click at [41, 44] on link "Back" at bounding box center [40, 44] width 13 height 5
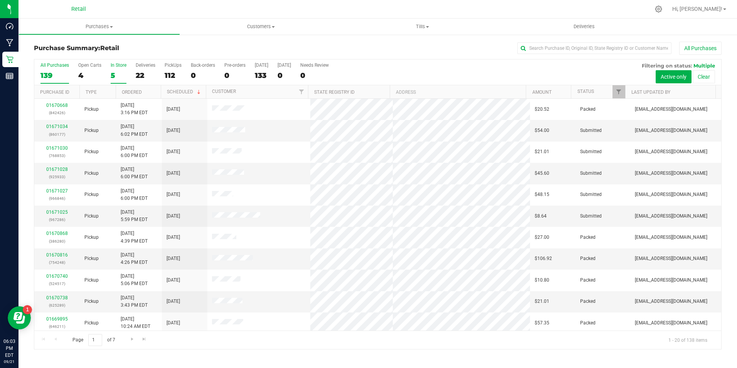
click at [123, 73] on div "5" at bounding box center [119, 75] width 16 height 9
click at [0, 0] on input "In Store 5" at bounding box center [0, 0] width 0 height 0
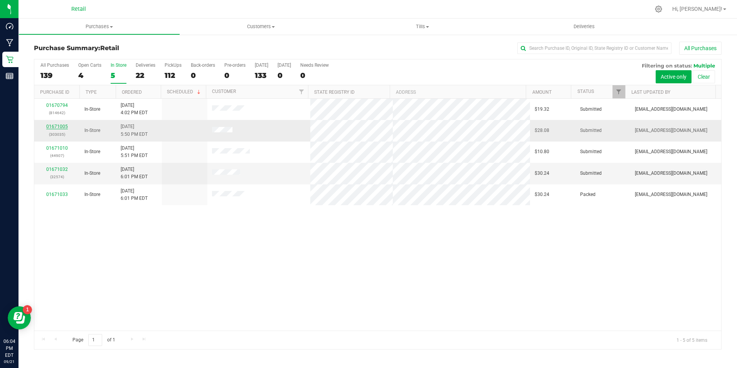
click at [67, 126] on link "01671005" at bounding box center [57, 126] width 22 height 5
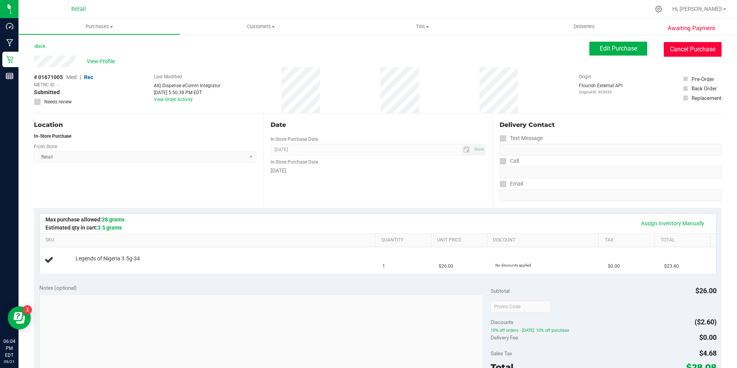
click at [712, 55] on button "Cancel Purchase" at bounding box center [693, 49] width 58 height 15
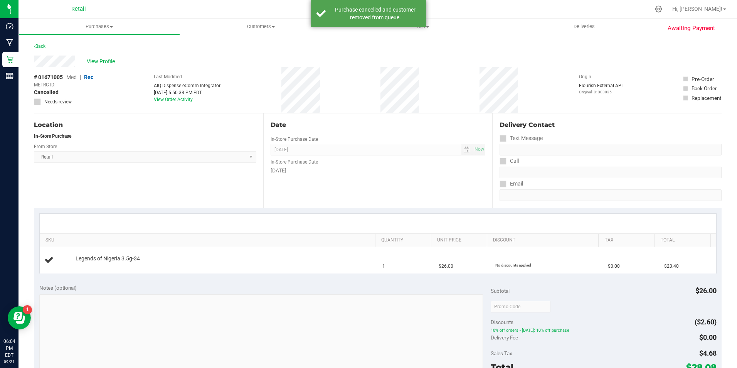
click at [34, 43] on div "Back" at bounding box center [40, 46] width 12 height 9
click at [45, 48] on link "Back" at bounding box center [40, 46] width 12 height 5
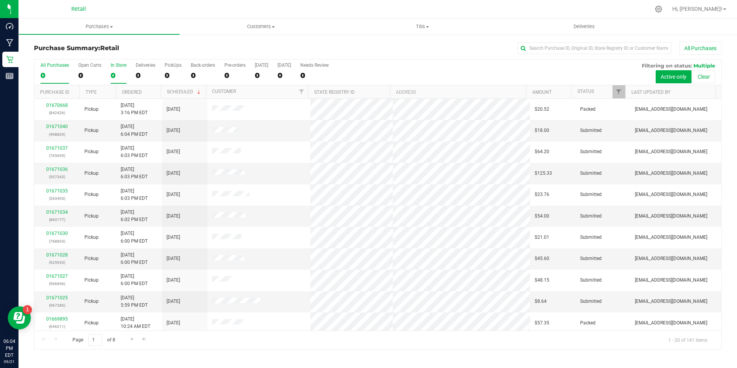
click at [123, 71] on div "0" at bounding box center [119, 75] width 16 height 9
click at [0, 0] on input "In Store 0" at bounding box center [0, 0] width 0 height 0
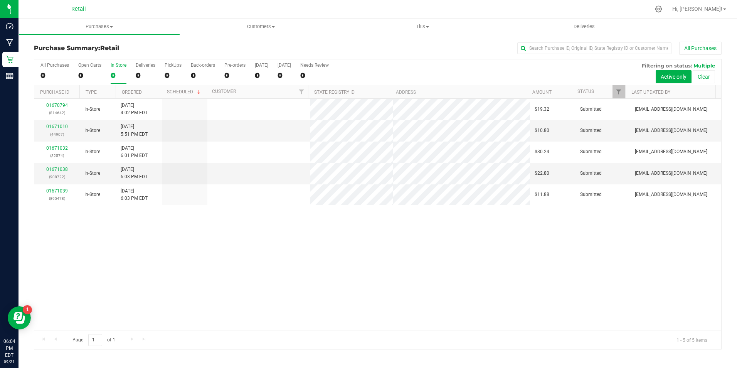
click at [123, 71] on div "0" at bounding box center [119, 75] width 16 height 9
click at [0, 0] on input "In Store 0" at bounding box center [0, 0] width 0 height 0
click at [123, 71] on div "0" at bounding box center [119, 75] width 16 height 9
click at [0, 0] on input "In Store 0" at bounding box center [0, 0] width 0 height 0
click at [60, 130] on div "01671010 (44907)" at bounding box center [57, 130] width 36 height 15
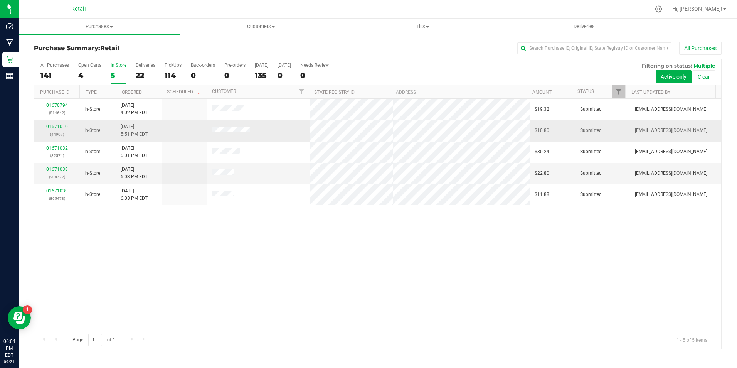
click at [61, 123] on div "01671010 (44907)" at bounding box center [57, 130] width 36 height 15
click at [47, 123] on div "01671010 (44907)" at bounding box center [57, 130] width 36 height 15
click at [56, 129] on link "01671010" at bounding box center [57, 126] width 22 height 5
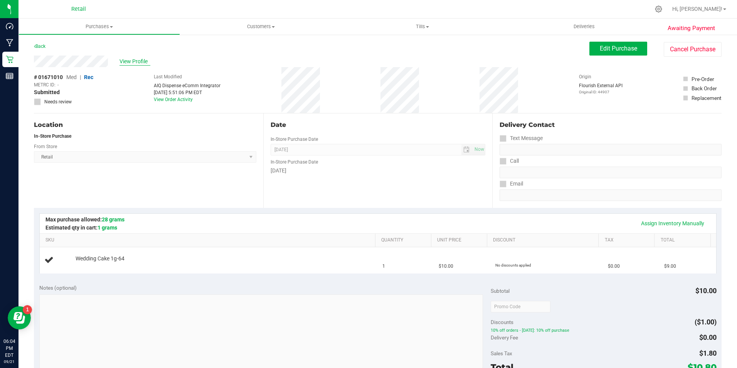
click at [150, 63] on span "View Profile" at bounding box center [135, 61] width 31 height 8
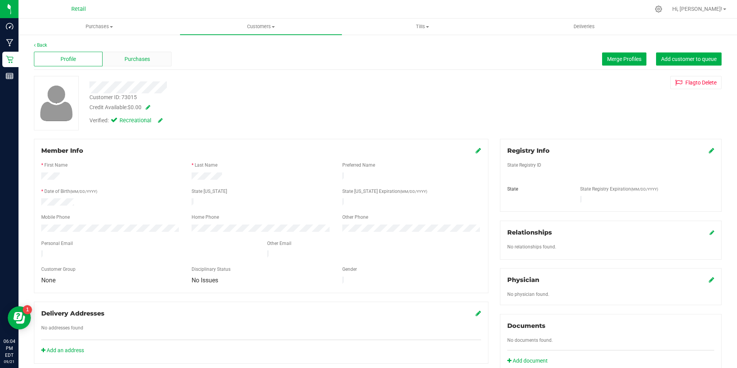
click at [145, 57] on span "Purchases" at bounding box center [137, 59] width 25 height 8
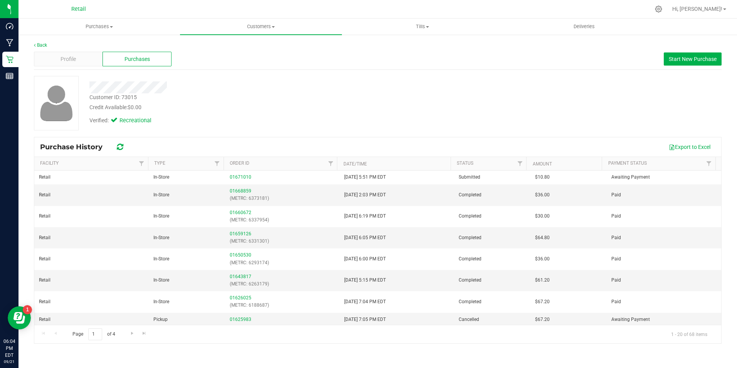
click at [47, 41] on div "Back Profile Purchases Start New Purchase Customer ID: 73015 Credit Available: …" at bounding box center [378, 192] width 719 height 317
click at [34, 50] on div "Profile Purchases Start New Purchase" at bounding box center [378, 59] width 688 height 21
click at [40, 45] on link "Back" at bounding box center [40, 44] width 13 height 5
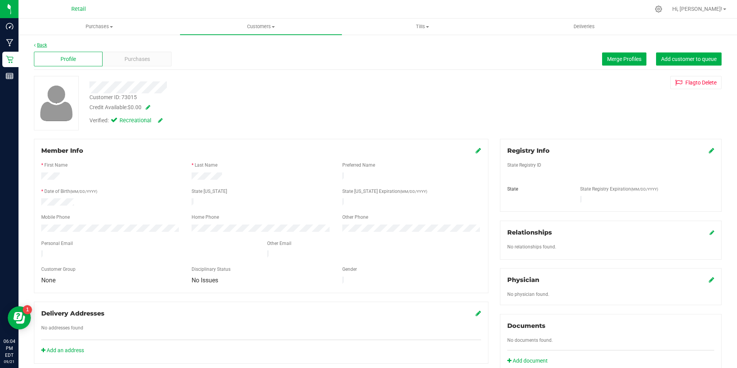
click at [44, 46] on link "Back" at bounding box center [40, 44] width 13 height 5
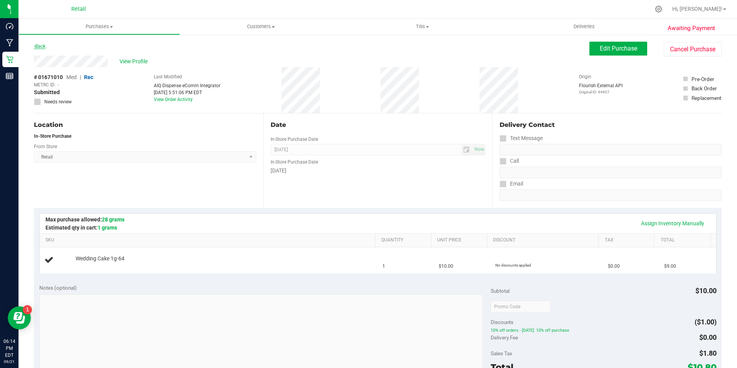
click at [34, 45] on icon at bounding box center [35, 46] width 2 height 5
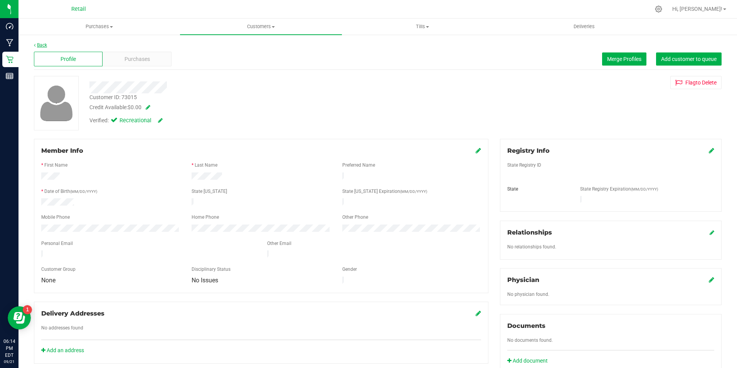
click at [44, 42] on link "Back" at bounding box center [40, 44] width 13 height 5
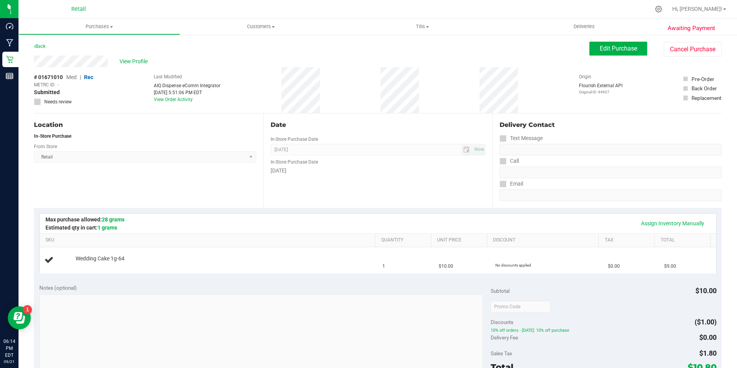
click at [49, 47] on div "Back Edit Purchase Cancel Purchase" at bounding box center [378, 49] width 688 height 14
click at [34, 49] on link "Back" at bounding box center [40, 46] width 12 height 5
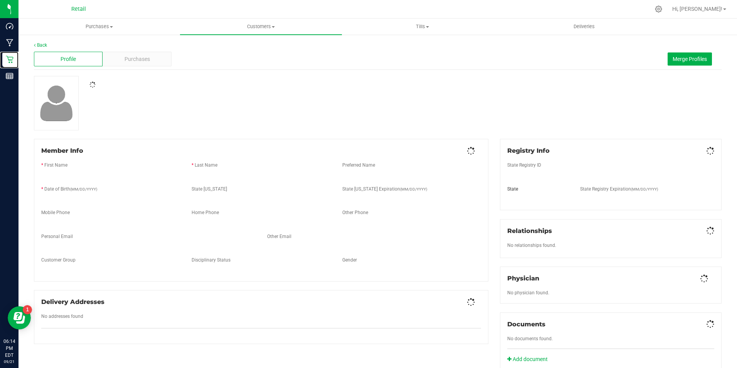
click at [10, 61] on icon at bounding box center [9, 59] width 7 height 7
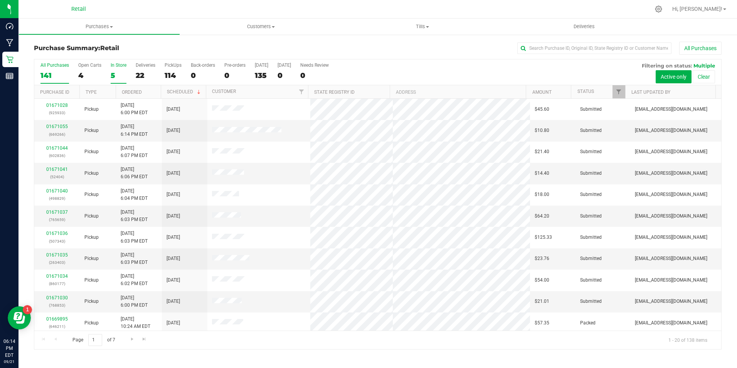
click at [116, 69] on label "In Store 5" at bounding box center [119, 72] width 16 height 21
click at [0, 0] on input "In Store 5" at bounding box center [0, 0] width 0 height 0
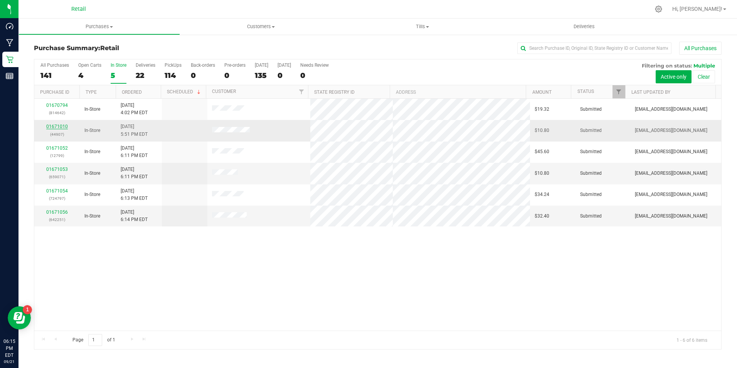
click at [49, 125] on link "01671010" at bounding box center [57, 126] width 22 height 5
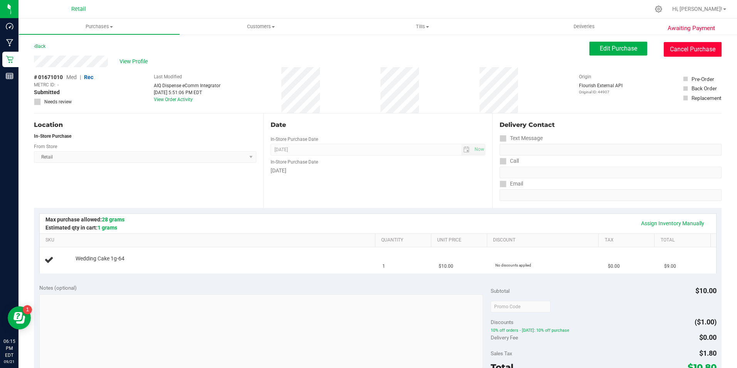
click at [689, 50] on button "Cancel Purchase" at bounding box center [693, 49] width 58 height 15
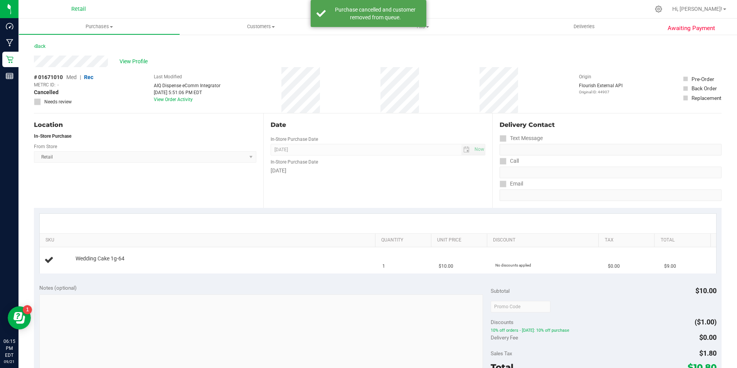
click at [33, 40] on div "Awaiting Payment Back View Profile # 01671010 Med | Rec METRC ID: - Cancelled N…" at bounding box center [378, 323] width 719 height 578
click at [37, 43] on div "Back" at bounding box center [40, 46] width 12 height 9
click at [44, 47] on link "Back" at bounding box center [40, 46] width 12 height 5
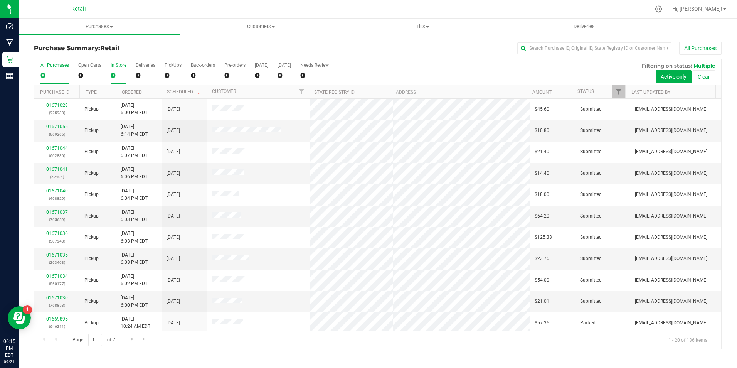
click at [120, 76] on div "0" at bounding box center [119, 75] width 16 height 9
click at [0, 0] on input "In Store 0" at bounding box center [0, 0] width 0 height 0
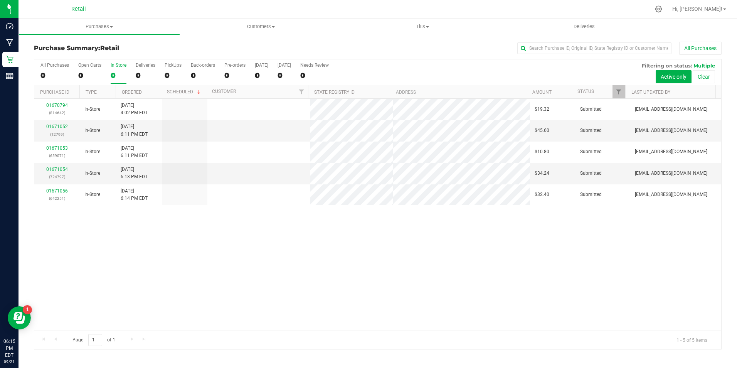
click at [120, 76] on div "0" at bounding box center [119, 75] width 16 height 9
click at [0, 0] on input "In Store 0" at bounding box center [0, 0] width 0 height 0
click at [206, 40] on div "Purchase Summary: Retail All Purchases All Purchases 137 Open Carts 4 In Store …" at bounding box center [378, 195] width 719 height 323
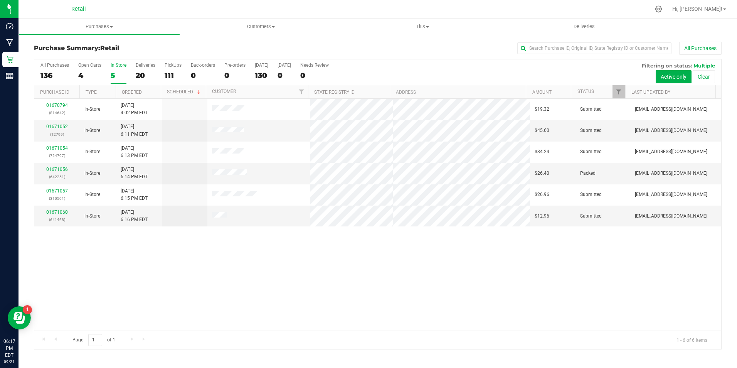
click at [116, 70] on label "In Store 5" at bounding box center [119, 72] width 16 height 21
click at [0, 0] on input "In Store 5" at bounding box center [0, 0] width 0 height 0
click at [116, 70] on label "In Store 5" at bounding box center [119, 72] width 16 height 21
click at [0, 0] on input "In Store 5" at bounding box center [0, 0] width 0 height 0
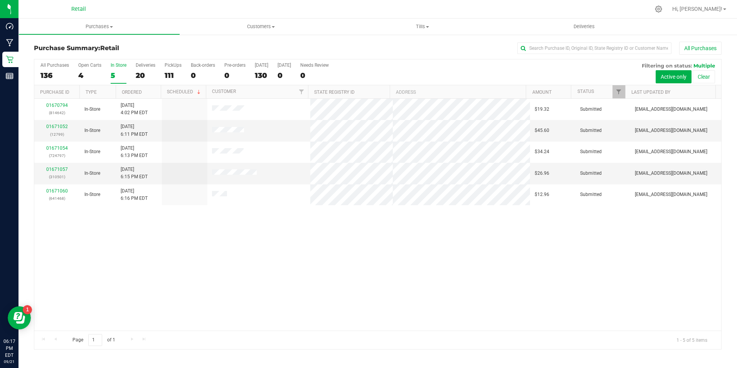
click at [115, 73] on div "5" at bounding box center [119, 75] width 16 height 9
click at [0, 0] on input "In Store 5" at bounding box center [0, 0] width 0 height 0
click at [115, 73] on div "5" at bounding box center [119, 75] width 16 height 9
click at [0, 0] on input "In Store 5" at bounding box center [0, 0] width 0 height 0
click at [115, 73] on div "5" at bounding box center [119, 75] width 16 height 9
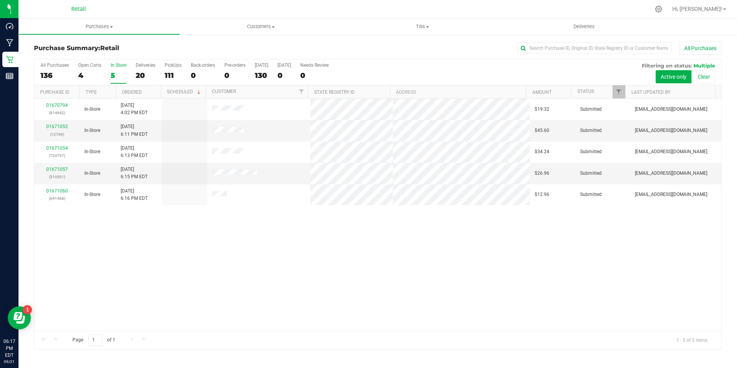
click at [0, 0] on input "In Store 5" at bounding box center [0, 0] width 0 height 0
click at [115, 73] on div "5" at bounding box center [119, 75] width 16 height 9
click at [0, 0] on input "In Store 5" at bounding box center [0, 0] width 0 height 0
click at [115, 73] on div "5" at bounding box center [119, 75] width 16 height 9
click at [0, 0] on input "In Store 5" at bounding box center [0, 0] width 0 height 0
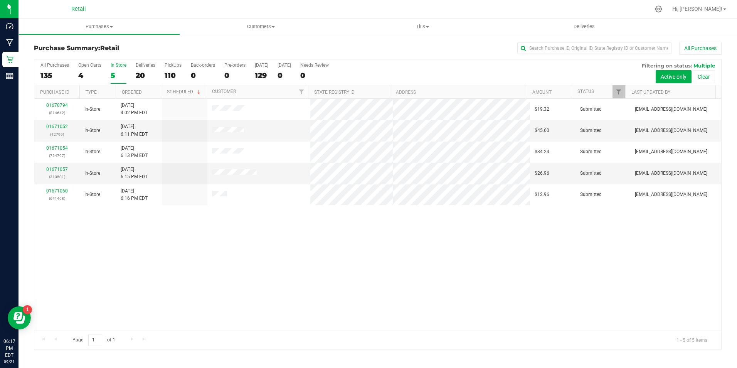
click at [114, 68] on label "In Store 5" at bounding box center [119, 72] width 16 height 21
click at [0, 0] on input "In Store 5" at bounding box center [0, 0] width 0 height 0
click at [88, 68] on label "Open Carts 4" at bounding box center [89, 72] width 23 height 21
click at [0, 0] on input "Open Carts 4" at bounding box center [0, 0] width 0 height 0
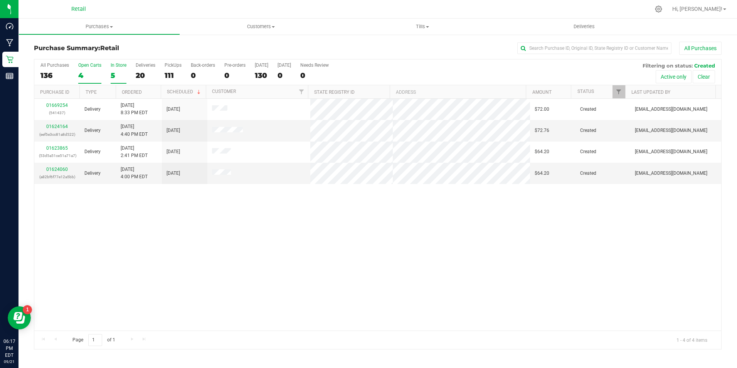
click at [119, 74] on div "5" at bounding box center [119, 75] width 16 height 9
click at [0, 0] on input "In Store 5" at bounding box center [0, 0] width 0 height 0
